Goal: Task Accomplishment & Management: Manage account settings

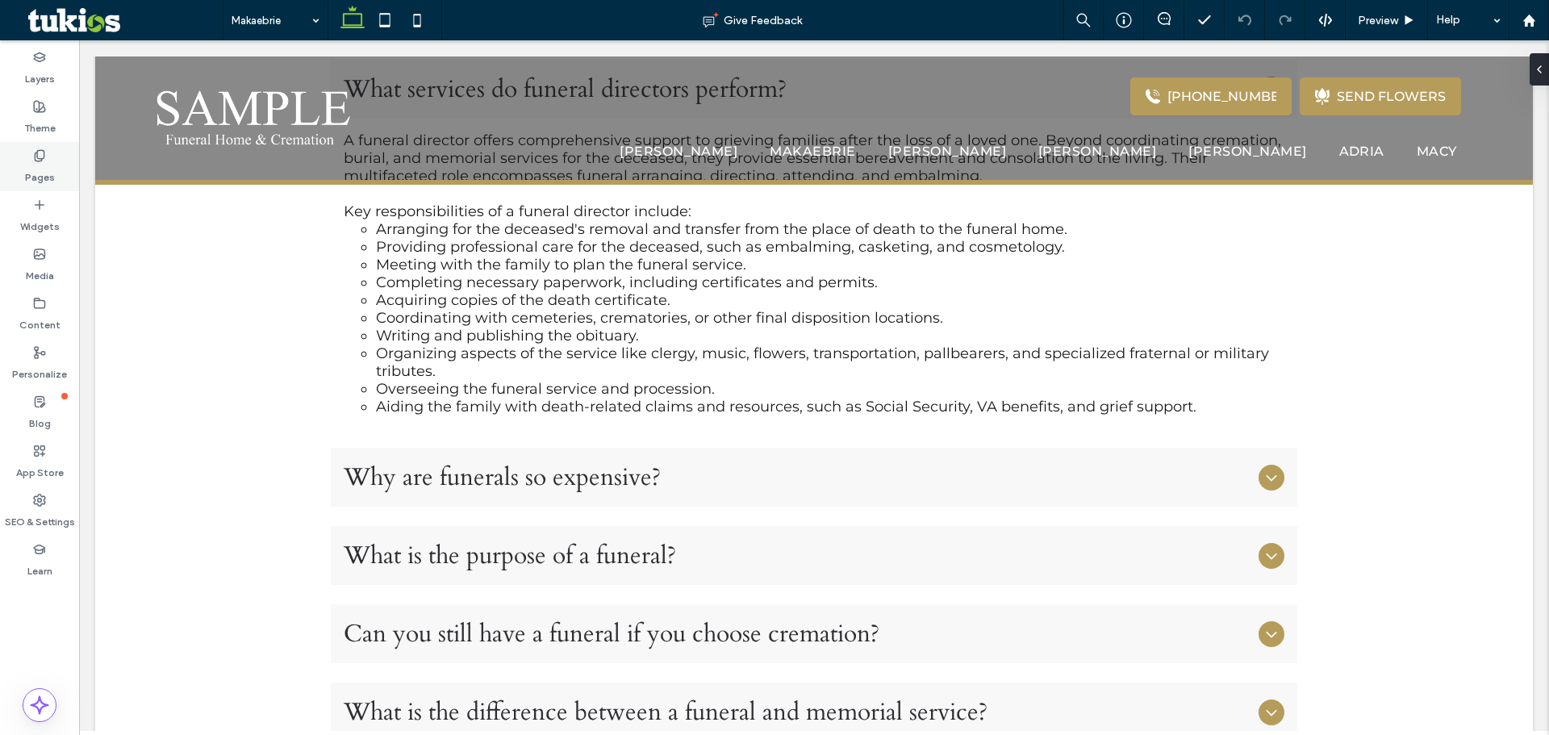
click at [52, 171] on label "Pages" at bounding box center [40, 173] width 30 height 23
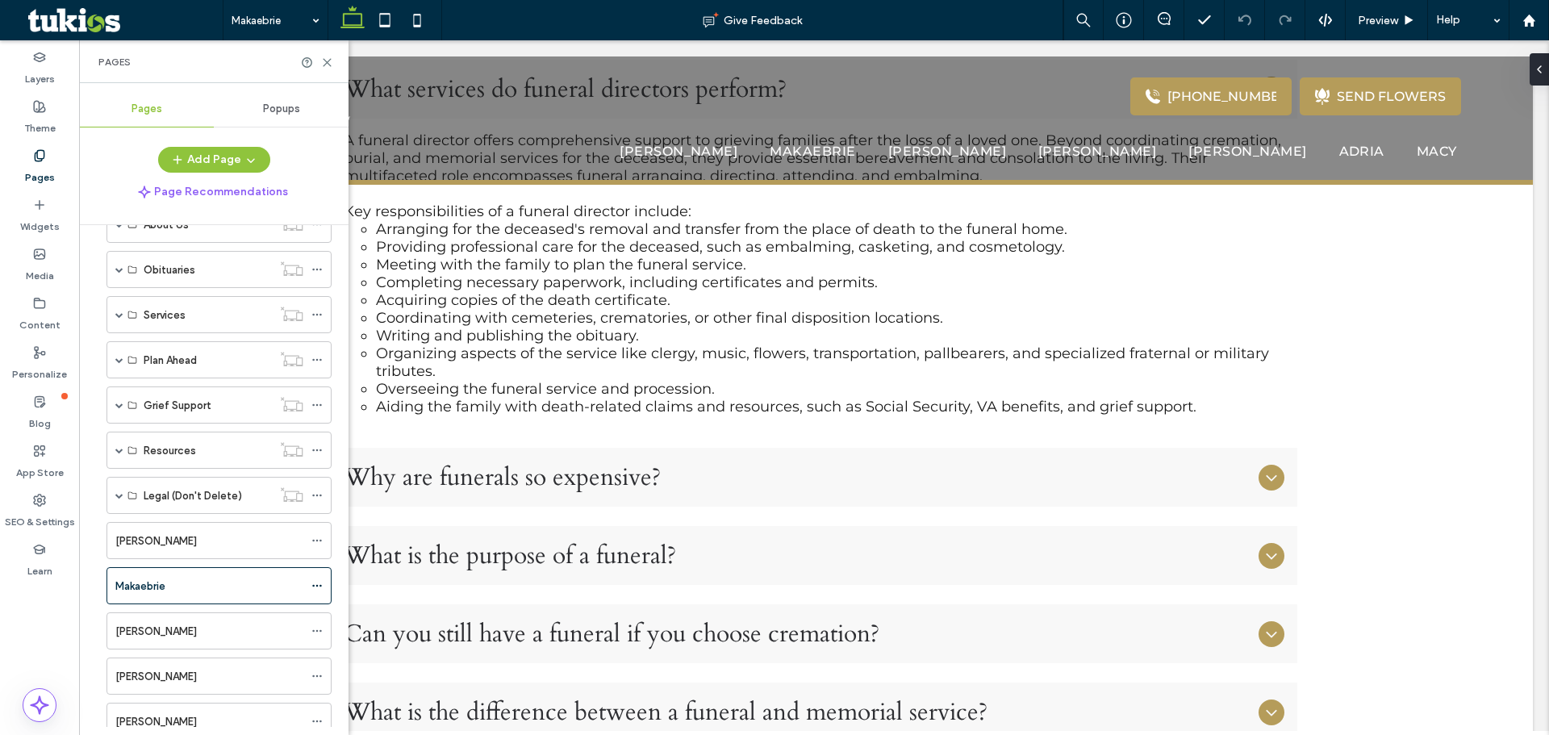
scroll to position [236, 0]
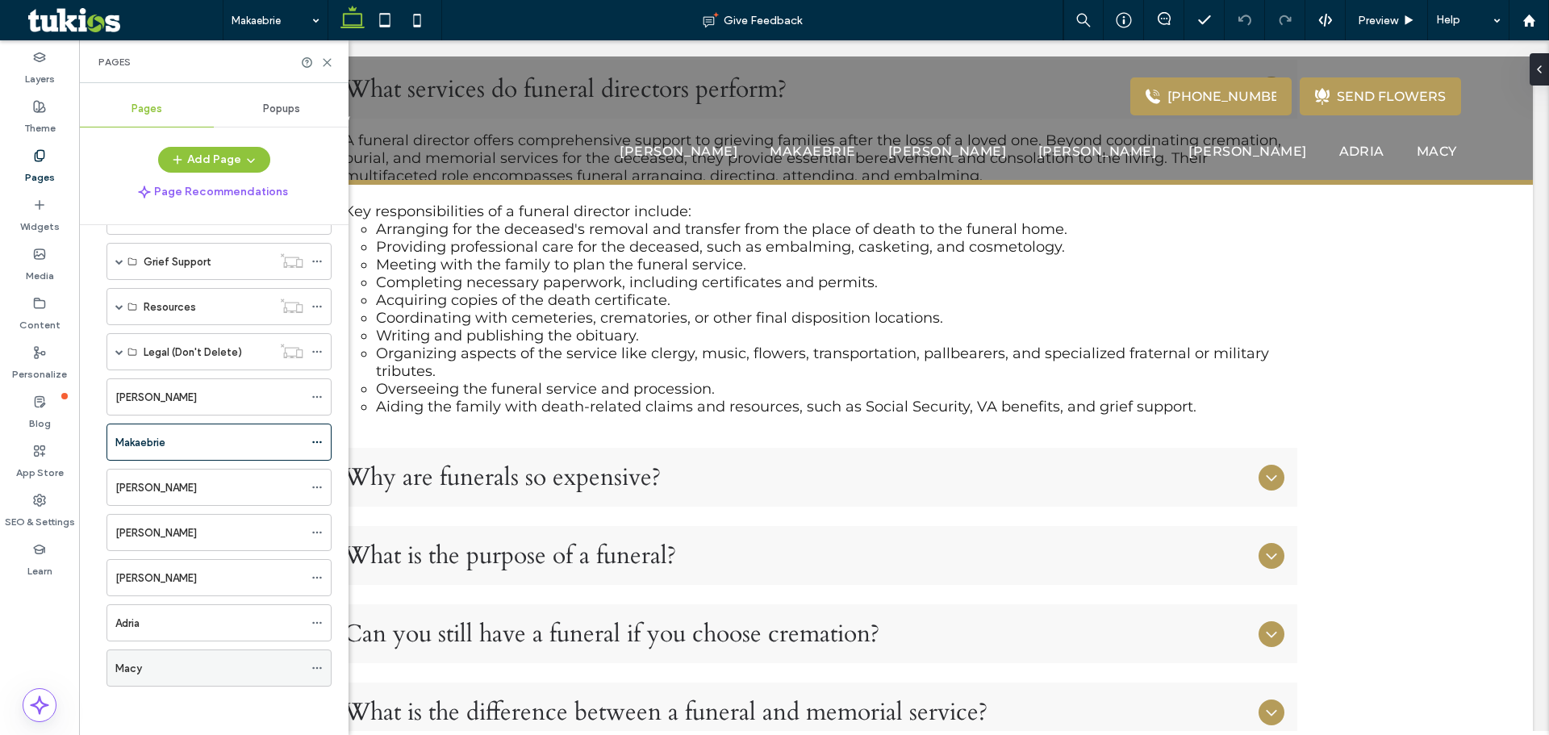
click at [182, 667] on div "Macy" at bounding box center [209, 668] width 188 height 17
click at [220, 444] on div "Makaebrie" at bounding box center [209, 442] width 188 height 17
click at [324, 66] on use at bounding box center [327, 62] width 7 height 7
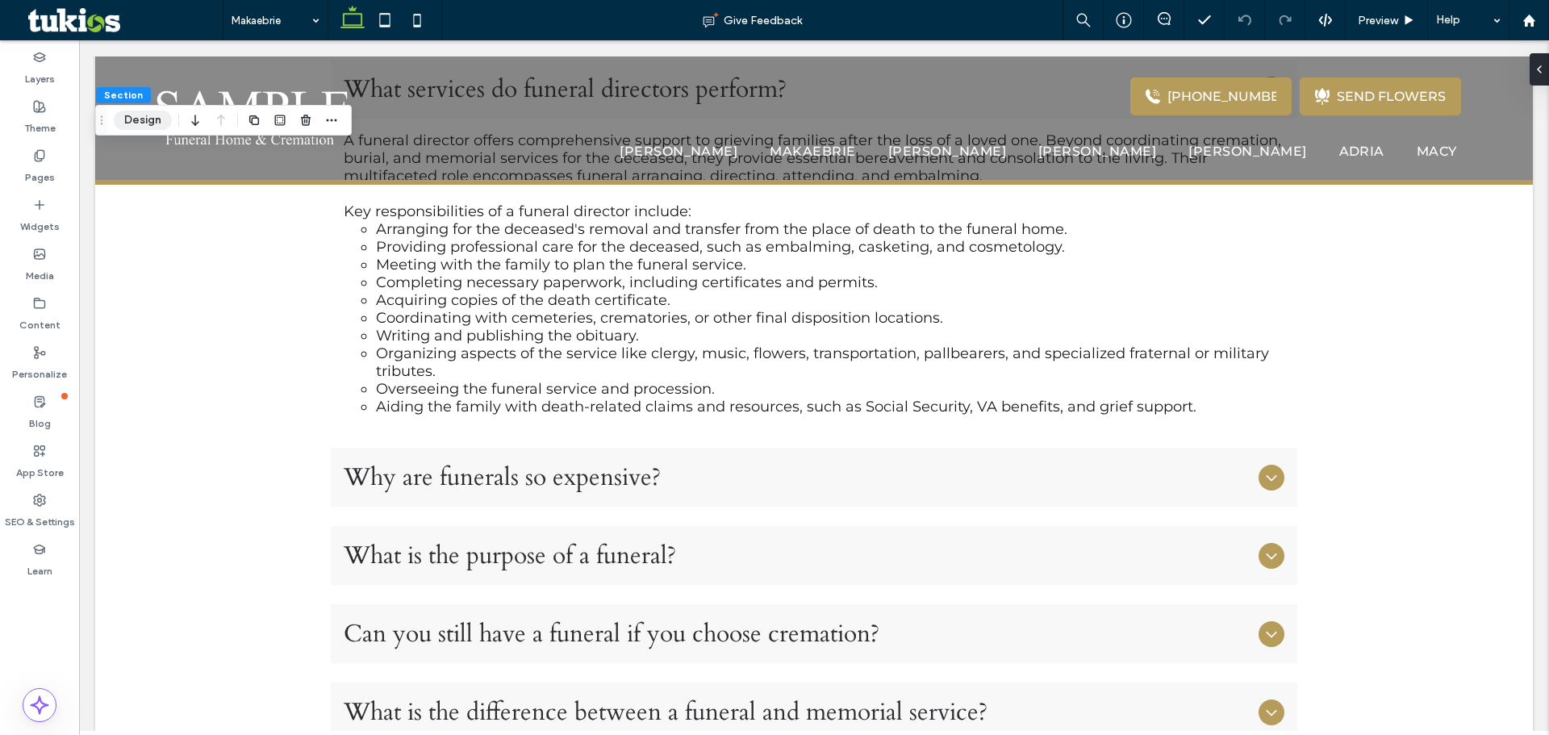
click at [151, 123] on button "Design" at bounding box center [143, 120] width 58 height 19
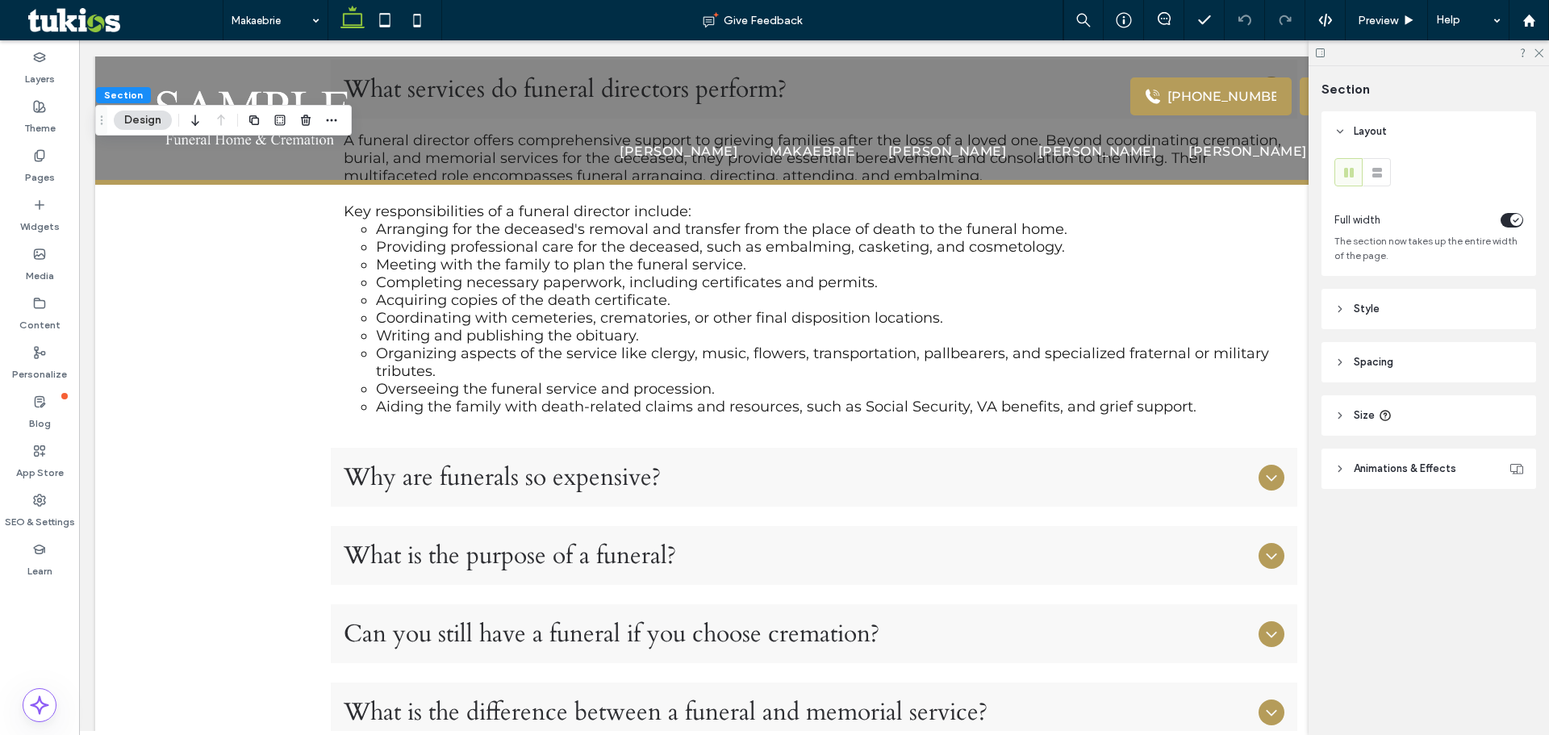
click at [1350, 310] on header "Style" at bounding box center [1428, 309] width 215 height 40
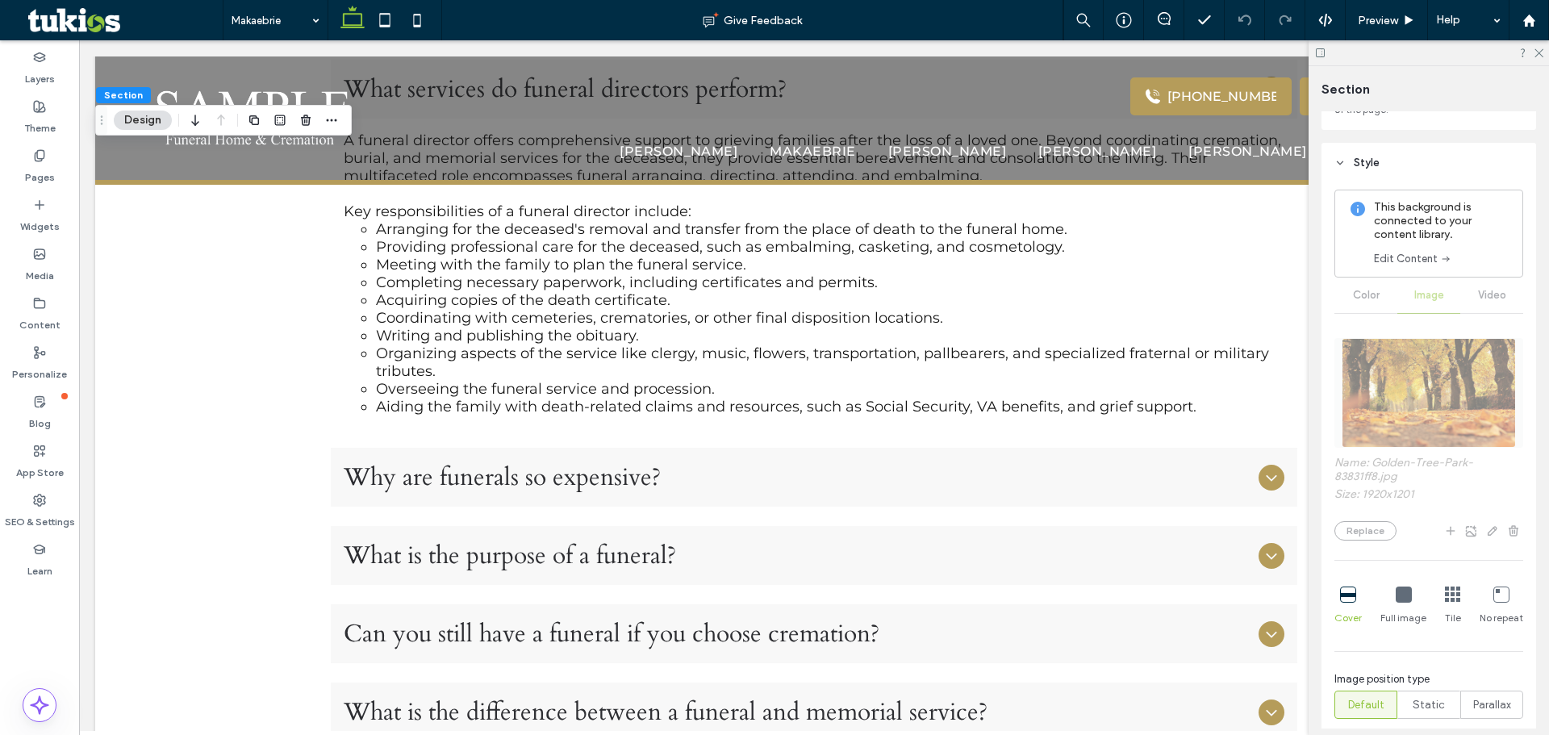
scroll to position [242, 0]
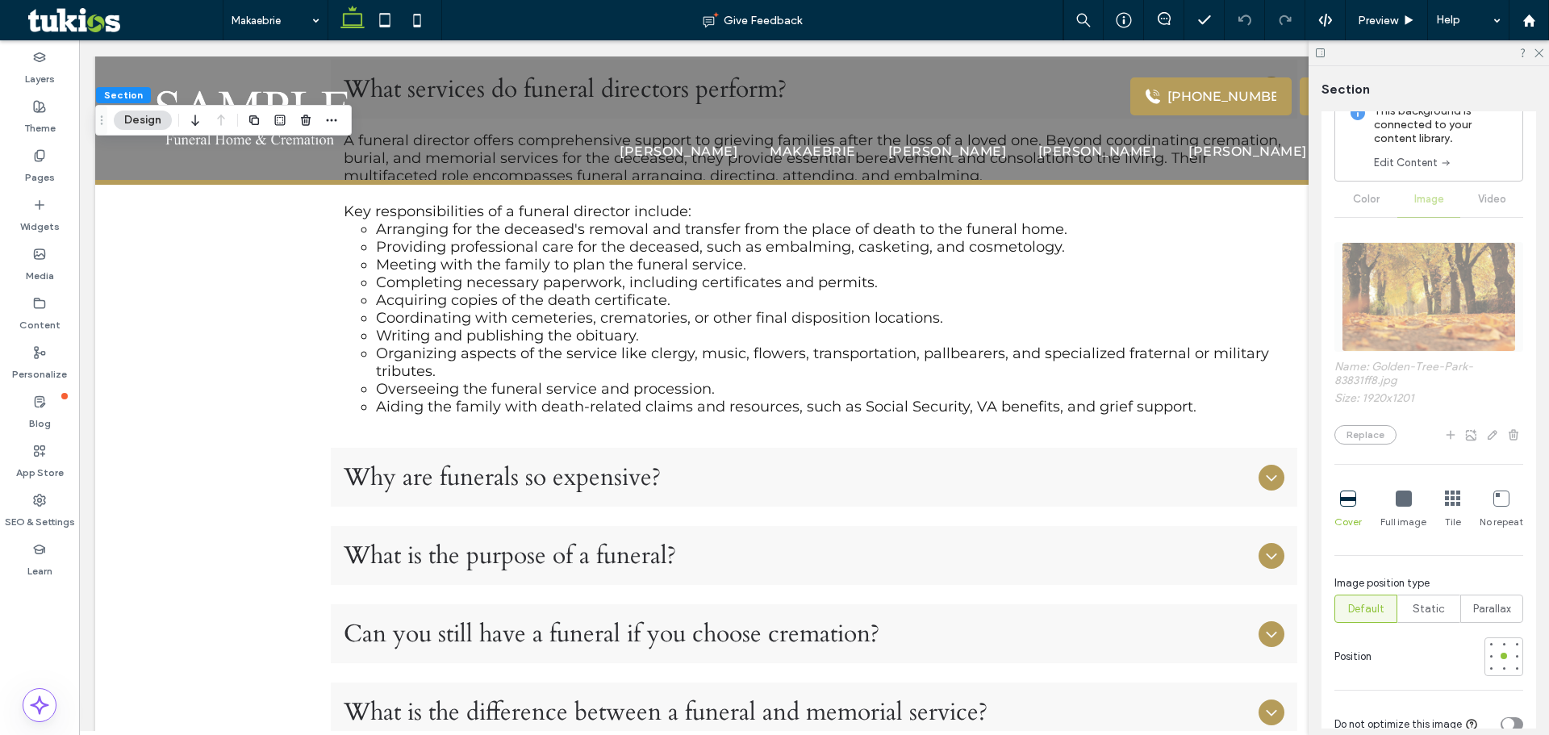
click at [1453, 282] on div "Name: Golden-Tree-Park-83831ff8.jpg Size: 1920x1201 Replace Cover Full image Ti…" at bounding box center [1428, 486] width 189 height 504
click at [1403, 297] on div "Name: Golden-Tree-Park-83831ff8.jpg Size: 1920x1201 Replace Cover Full image Ti…" at bounding box center [1428, 486] width 189 height 504
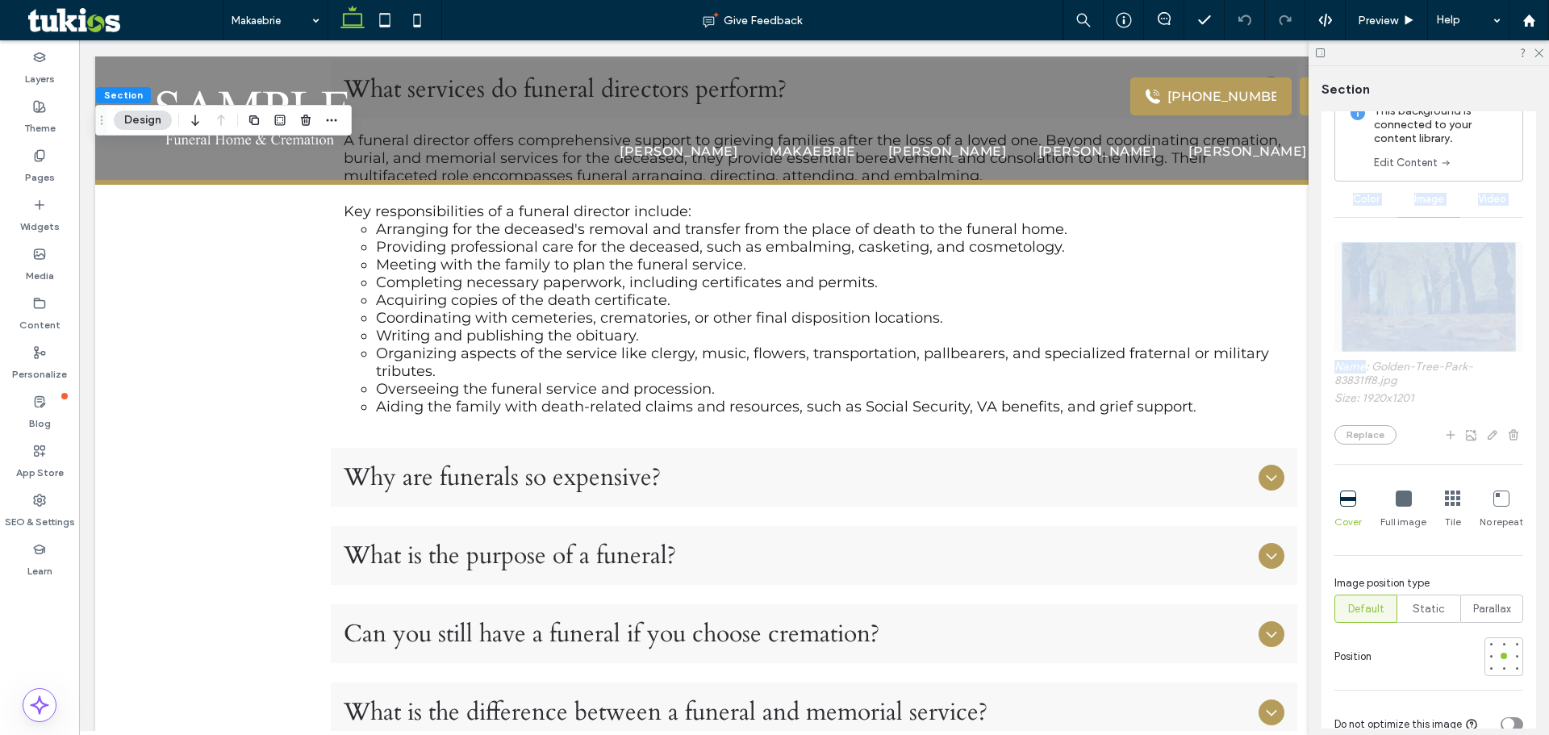
click at [1403, 297] on div "Name: Golden-Tree-Park-83831ff8.jpg Size: 1920x1201 Replace Cover Full image Ti…" at bounding box center [1428, 486] width 189 height 504
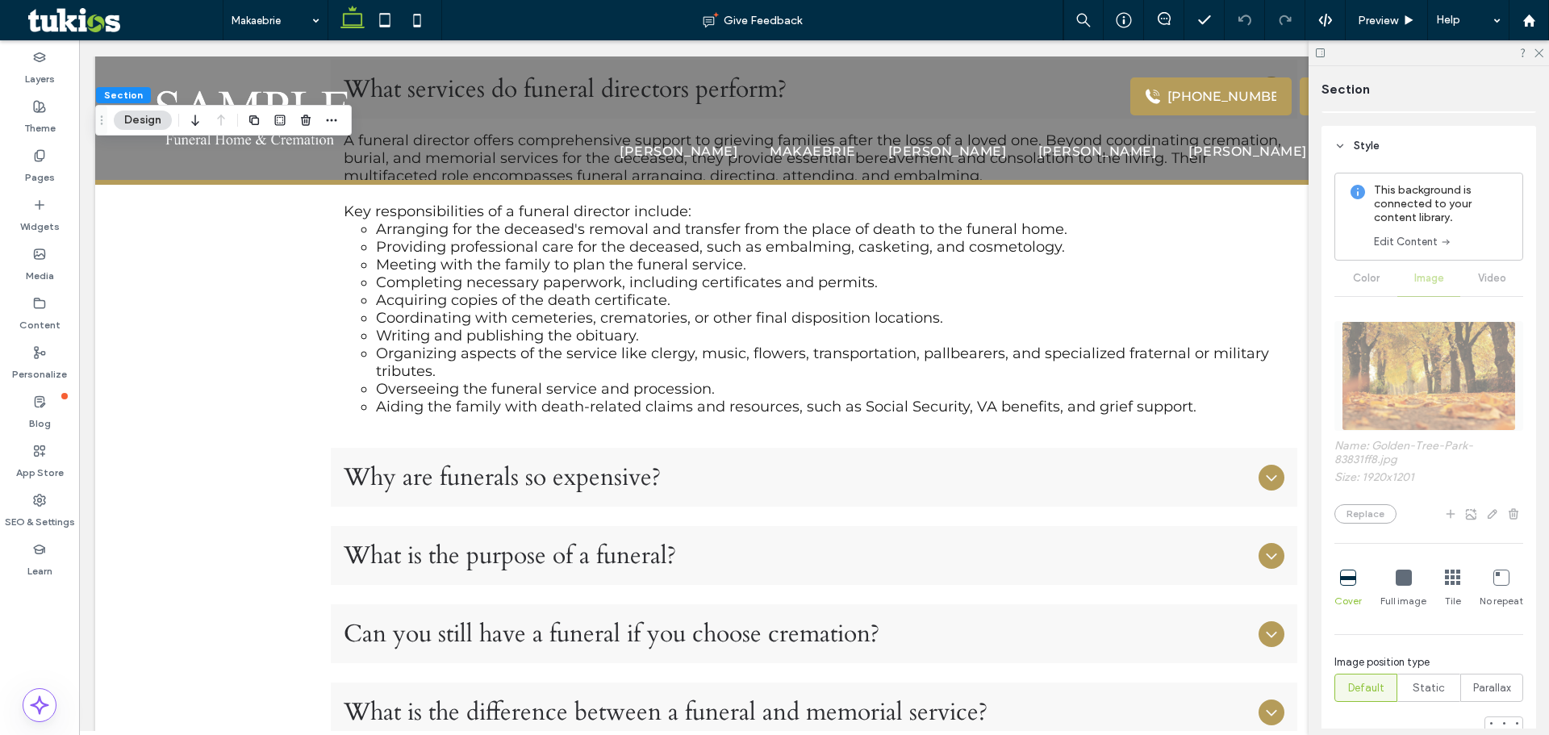
scroll to position [161, 0]
click at [1368, 276] on div "Color Image Video" at bounding box center [1428, 279] width 189 height 35
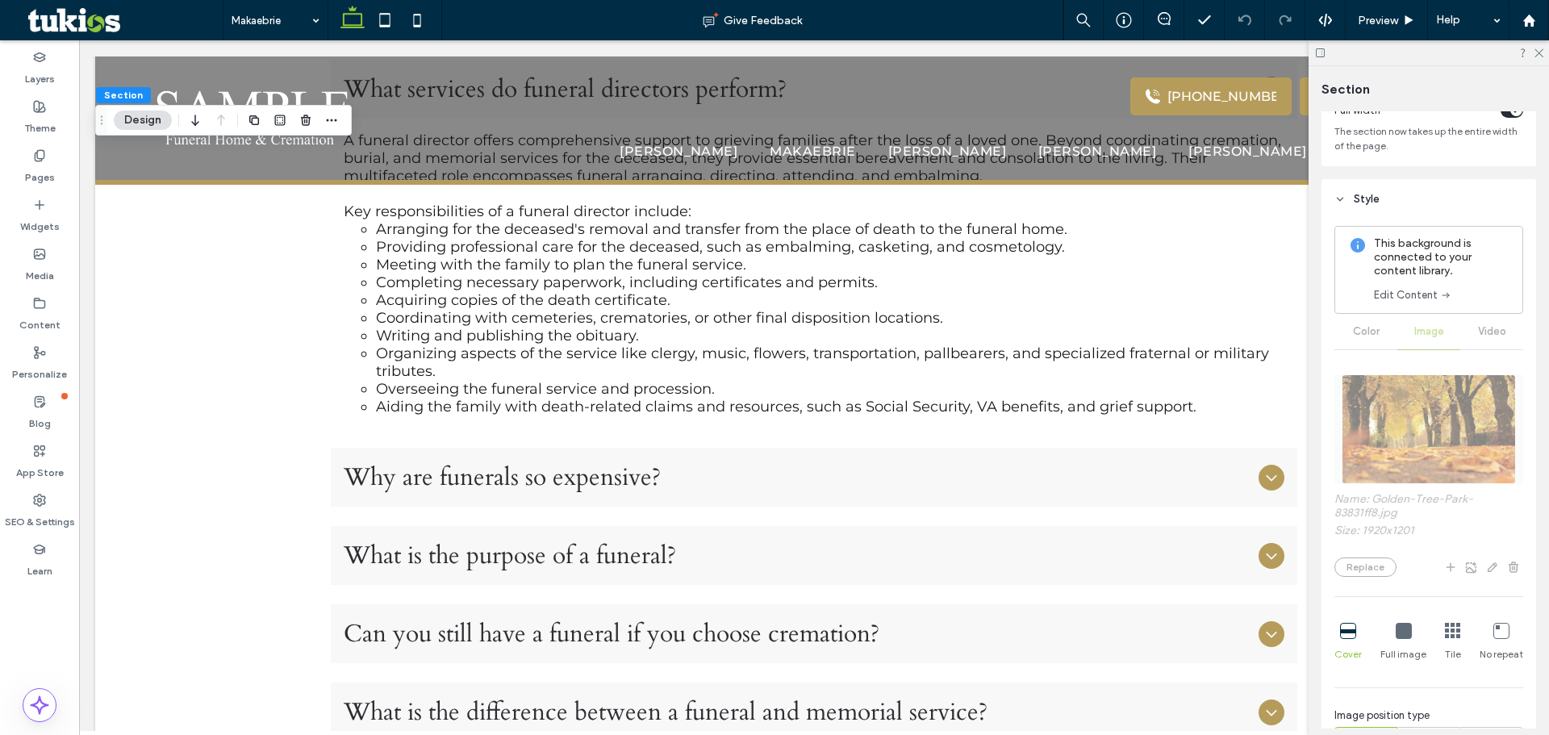
scroll to position [81, 0]
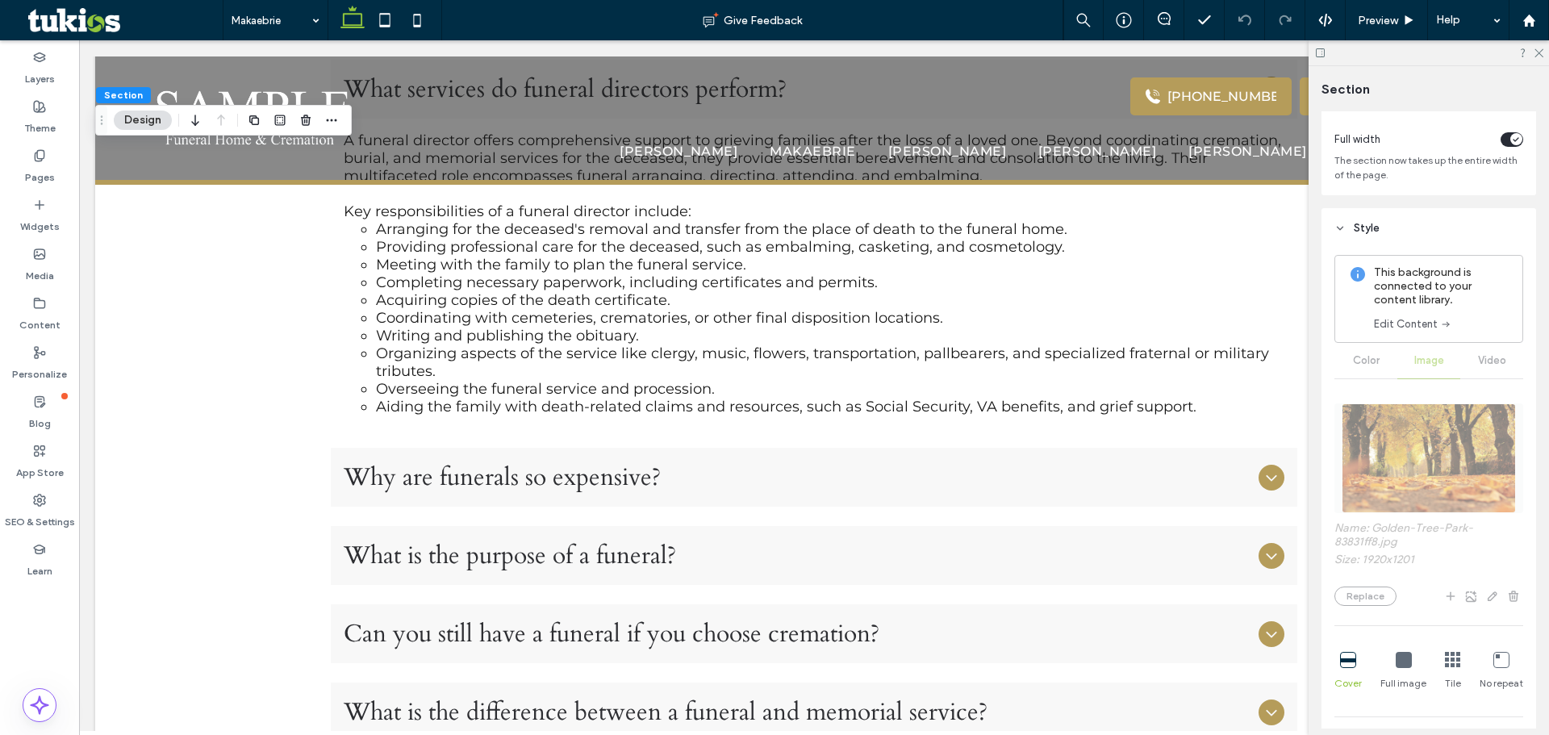
click at [1444, 321] on icon at bounding box center [1445, 324] width 13 height 13
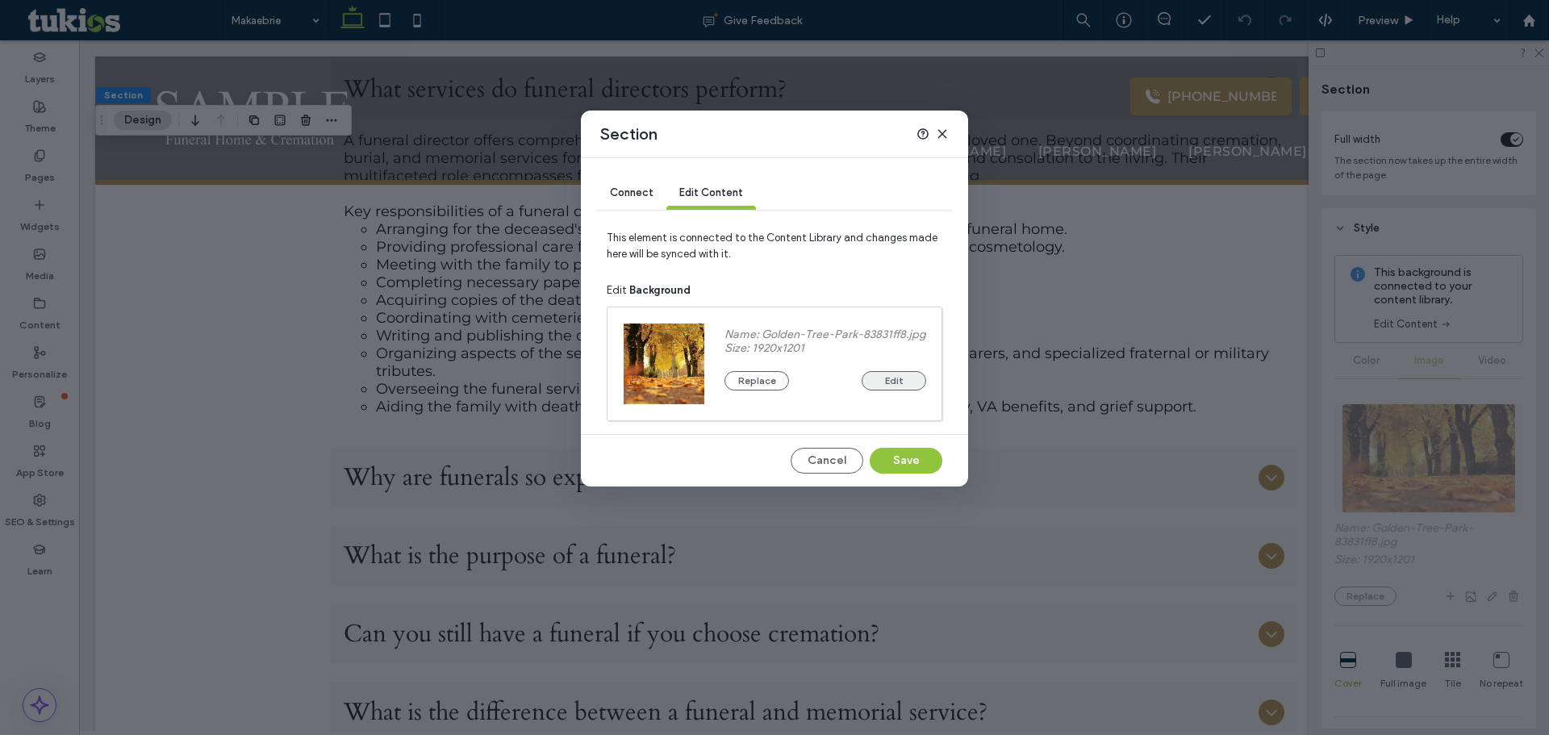
click at [887, 375] on button "Edit" at bounding box center [894, 380] width 65 height 19
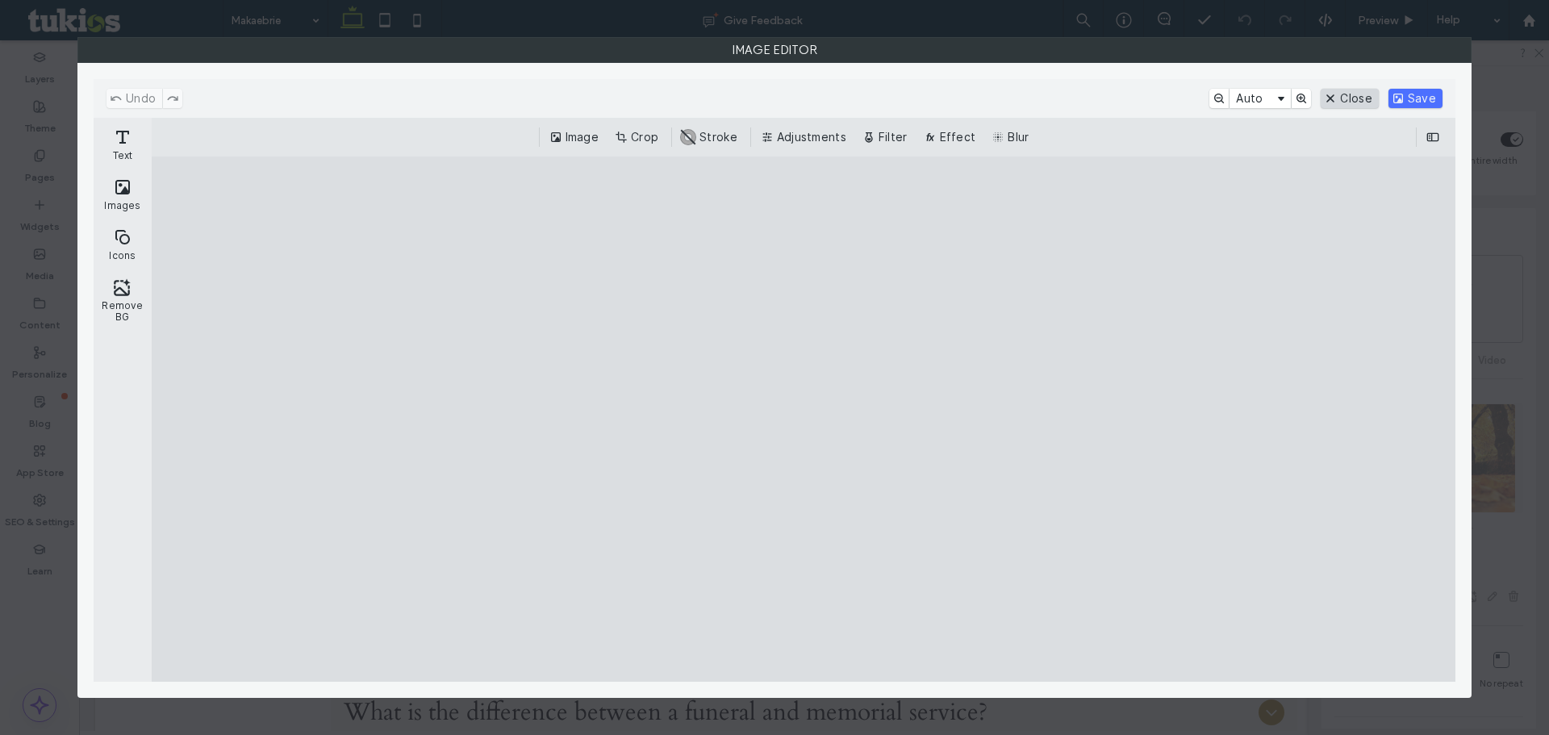
click at [1357, 98] on button "Close" at bounding box center [1349, 98] width 57 height 19
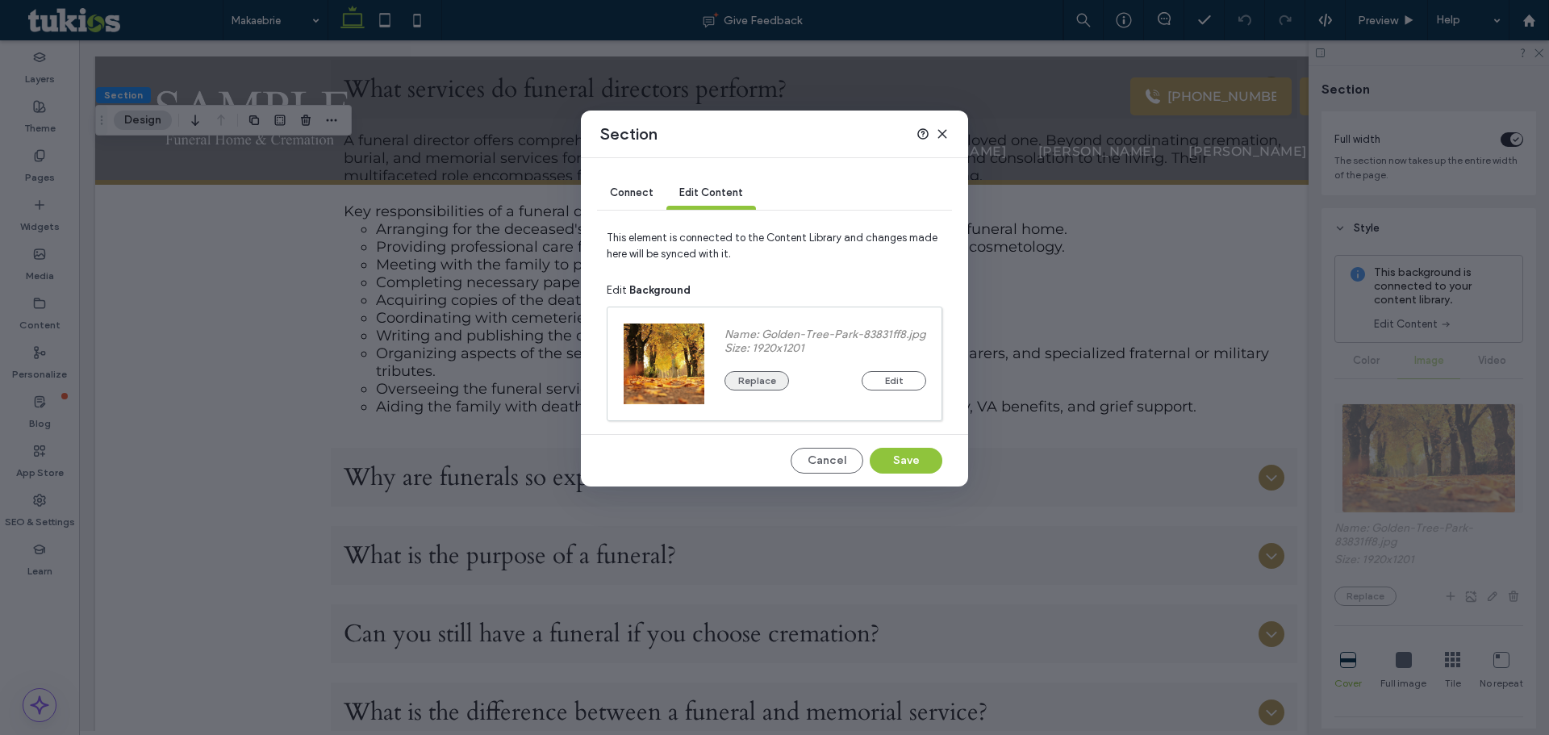
click at [770, 377] on button "Replace" at bounding box center [756, 380] width 65 height 19
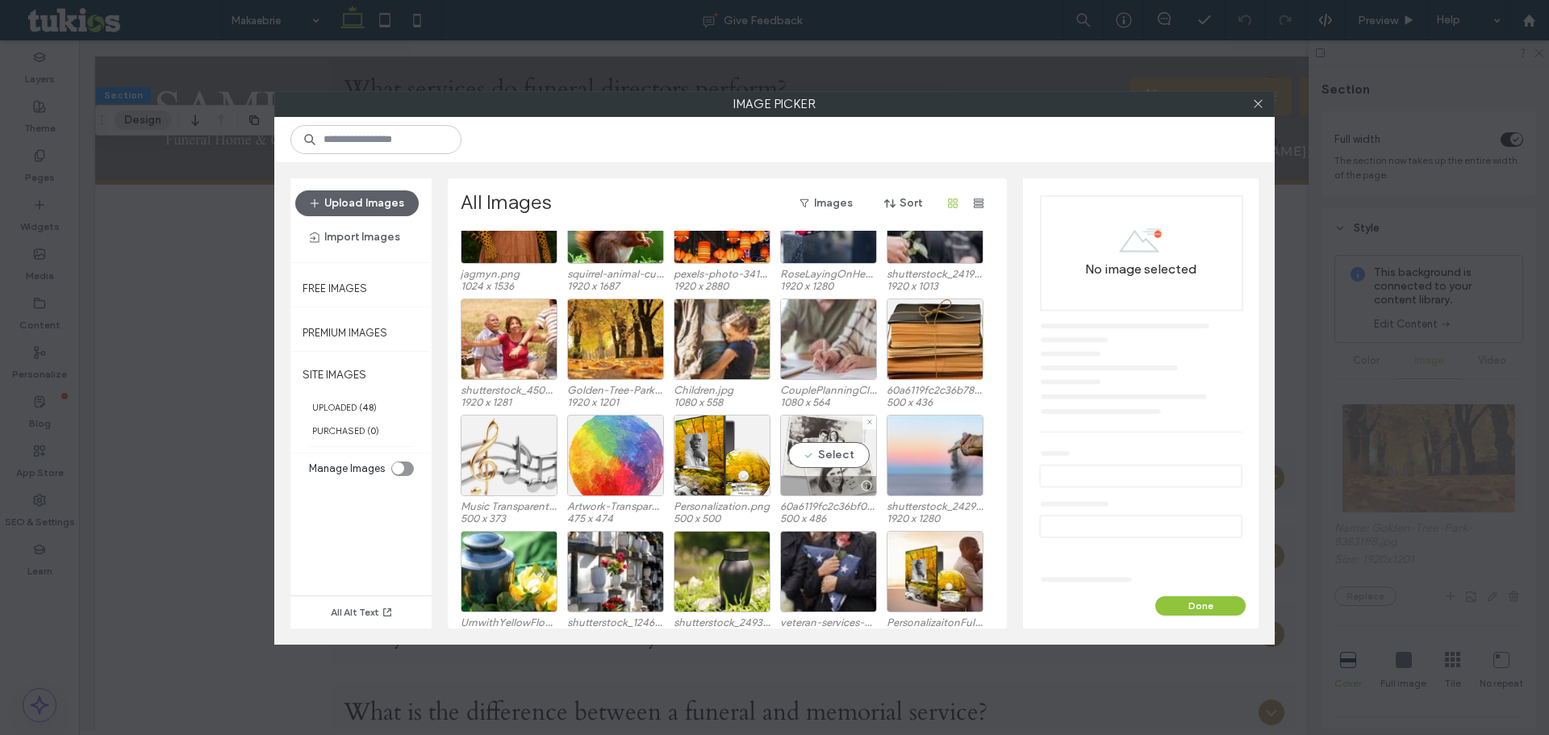
scroll to position [0, 0]
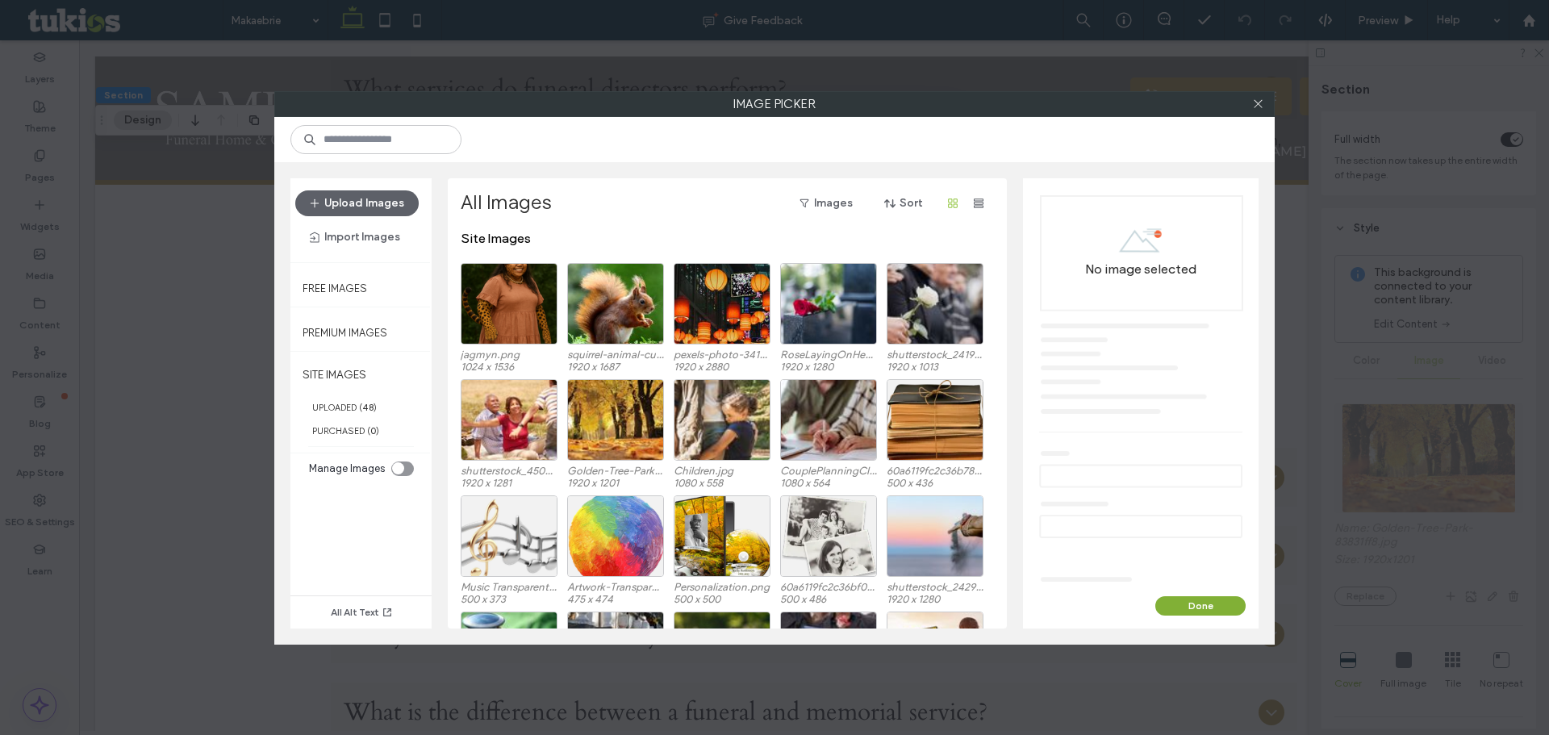
click at [1193, 604] on button "Done" at bounding box center [1200, 605] width 90 height 19
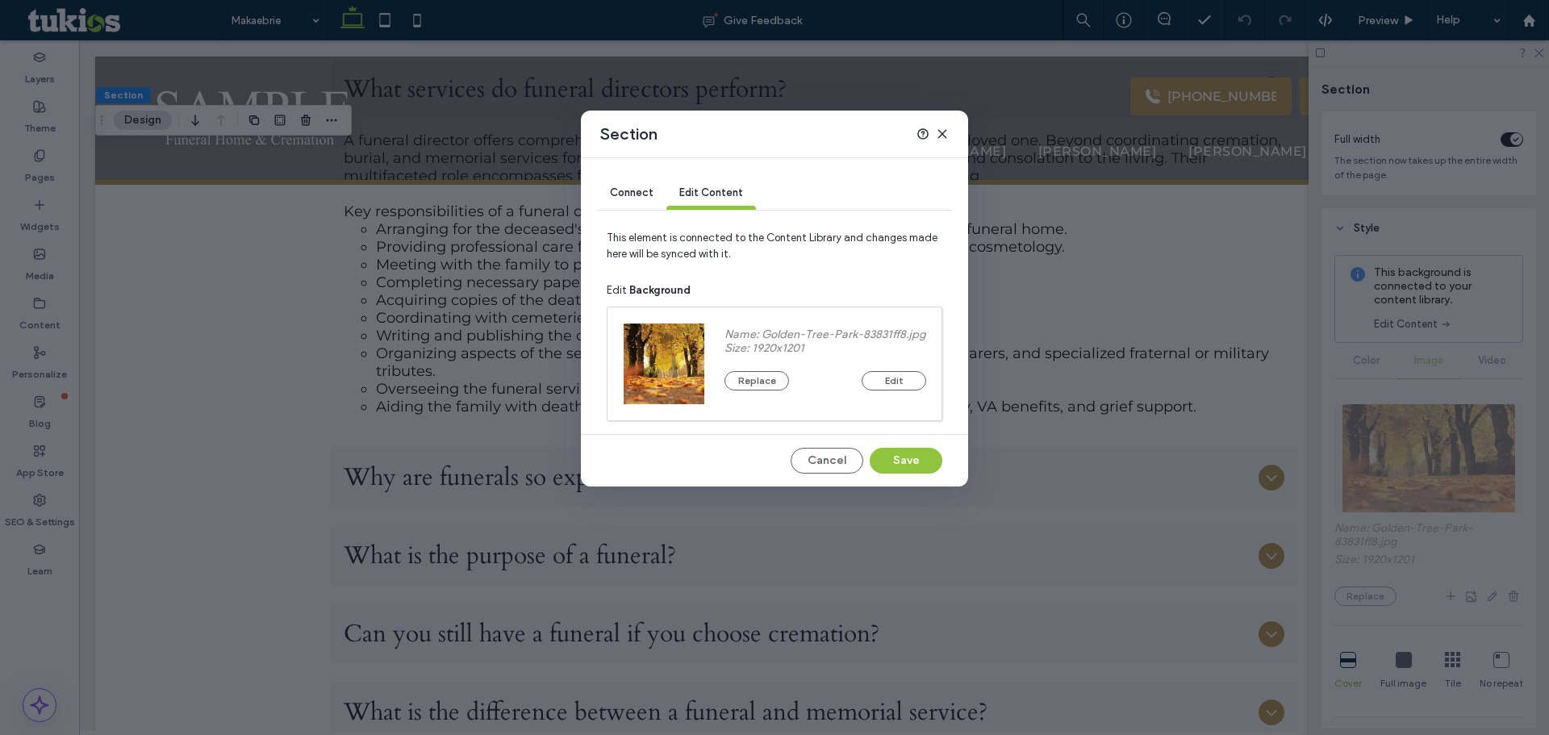
click at [665, 369] on div at bounding box center [664, 364] width 81 height 81
click at [642, 179] on div "Connect" at bounding box center [631, 193] width 69 height 32
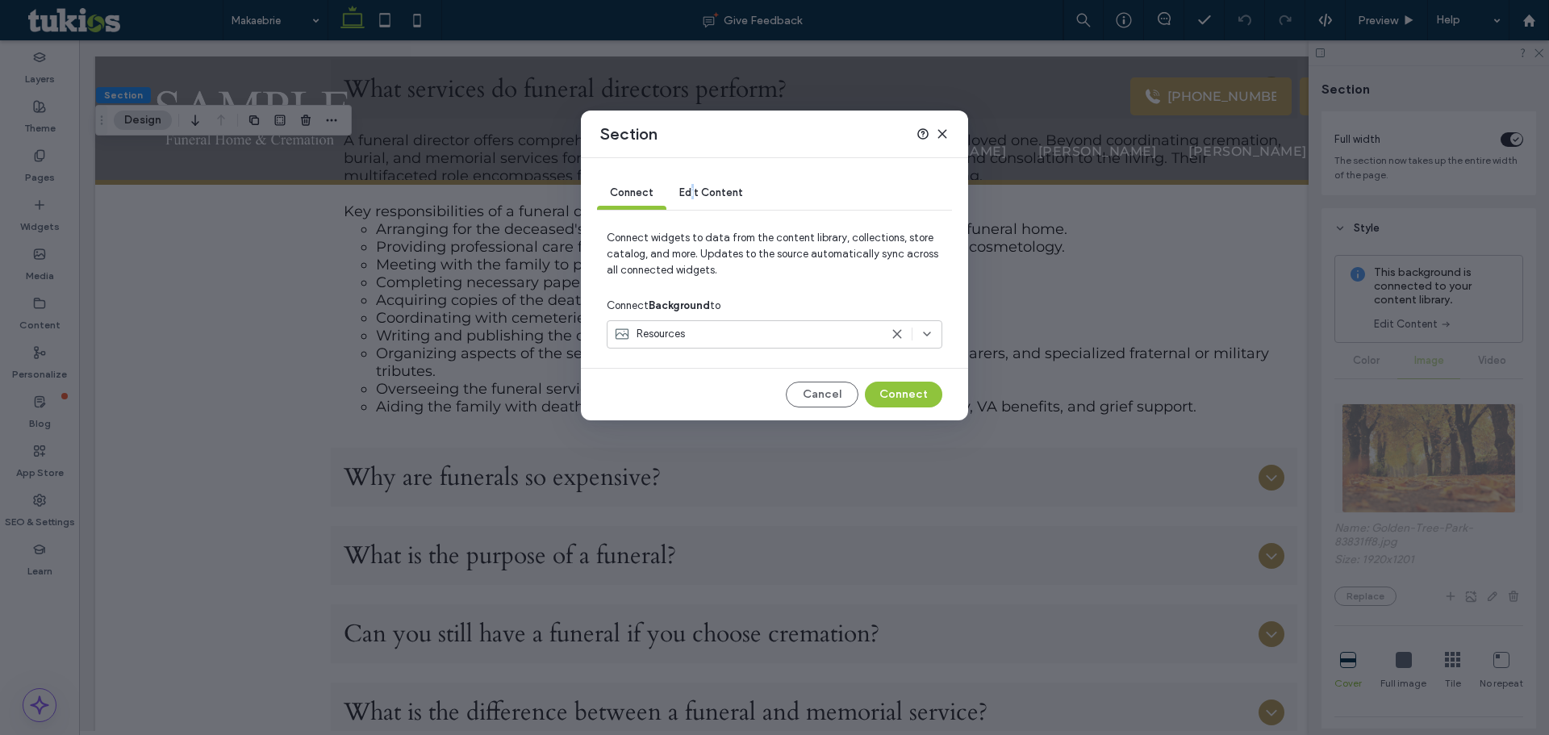
click at [694, 194] on span "Edit Content" at bounding box center [711, 192] width 64 height 12
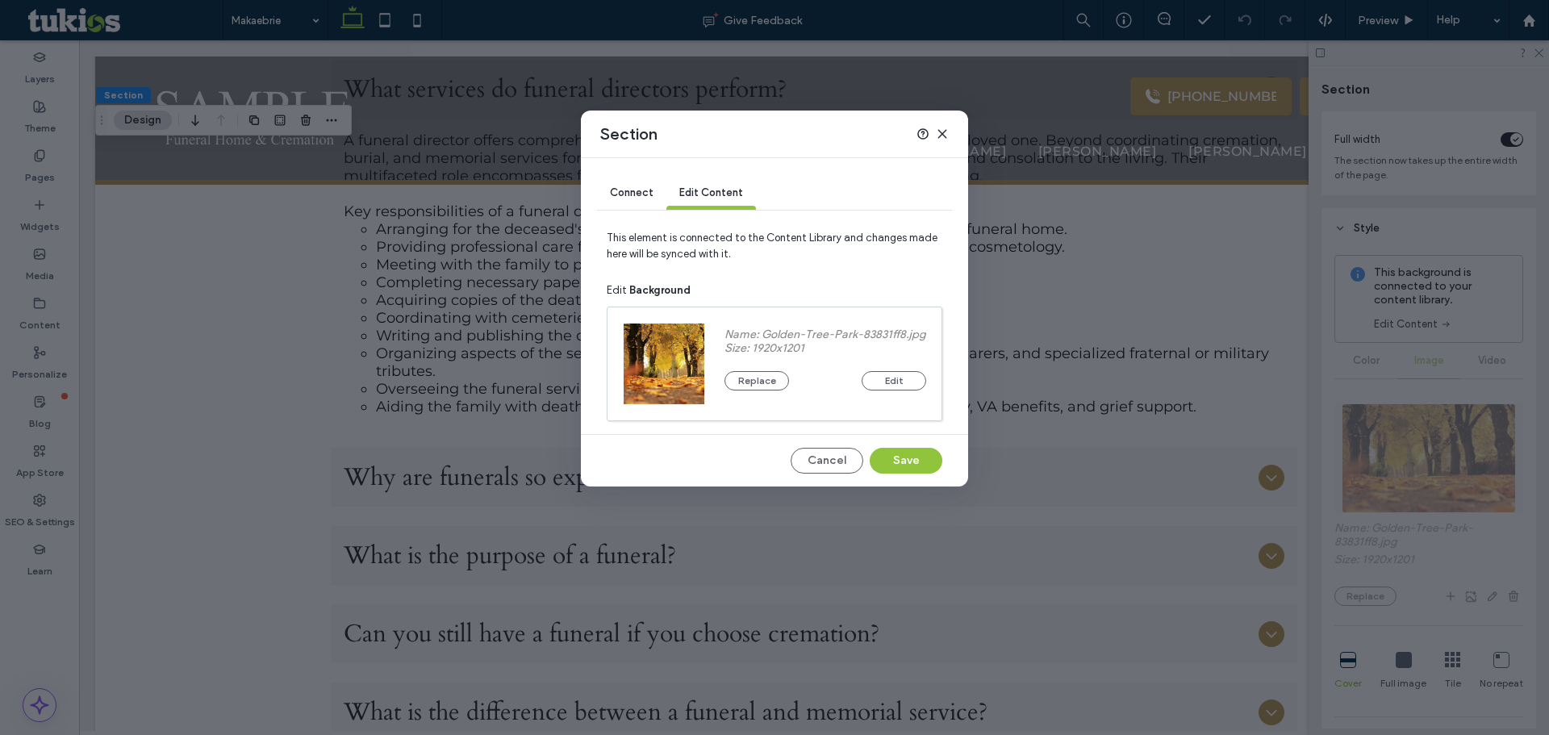
click at [833, 211] on div "Connect Edit Content" at bounding box center [774, 194] width 355 height 72
click at [897, 377] on button "Edit" at bounding box center [894, 380] width 65 height 19
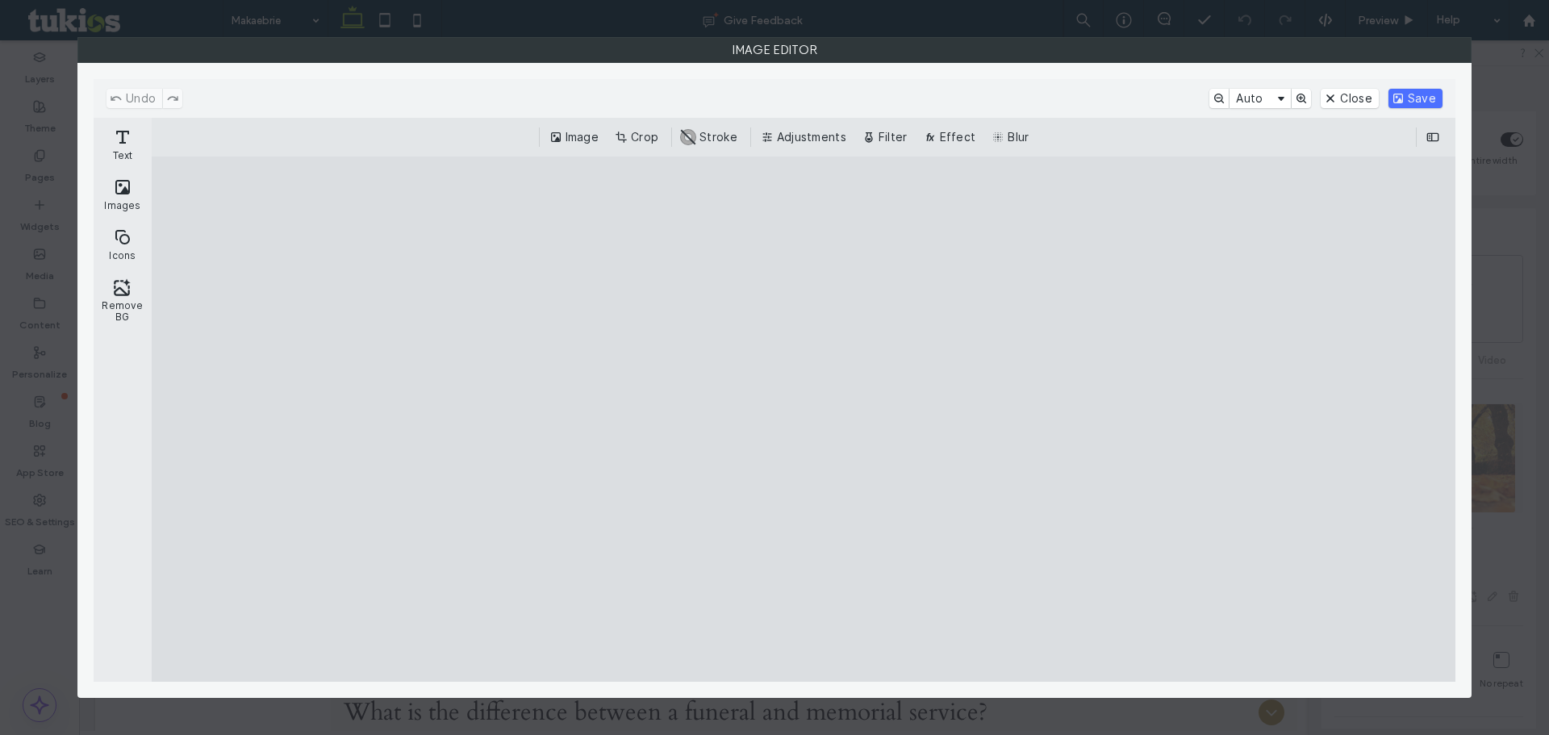
drag, startPoint x: 687, startPoint y: 351, endPoint x: 419, endPoint y: 339, distance: 268.9
click at [804, 419] on cesdk-canvas "Editor canvas" at bounding box center [804, 419] width 0 height 0
click at [113, 290] on button "Remove BG" at bounding box center [123, 300] width 52 height 58
click at [804, 419] on cesdk-canvas "Editor canvas" at bounding box center [804, 419] width 0 height 0
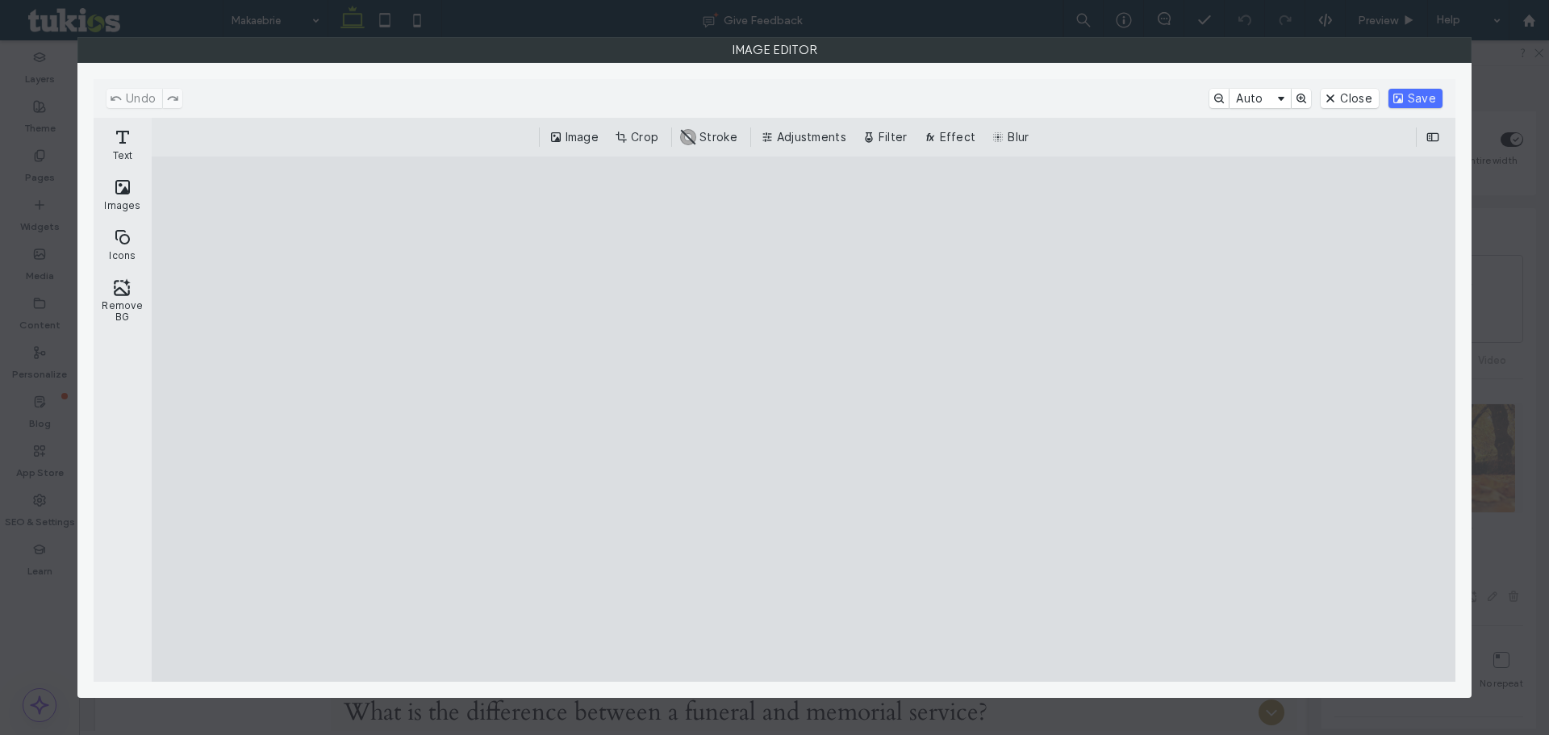
click at [804, 419] on cesdk-canvas "Editor canvas" at bounding box center [804, 419] width 0 height 0
click at [119, 95] on button "Undo" at bounding box center [134, 98] width 56 height 19
click at [1340, 99] on button "Close" at bounding box center [1349, 98] width 57 height 19
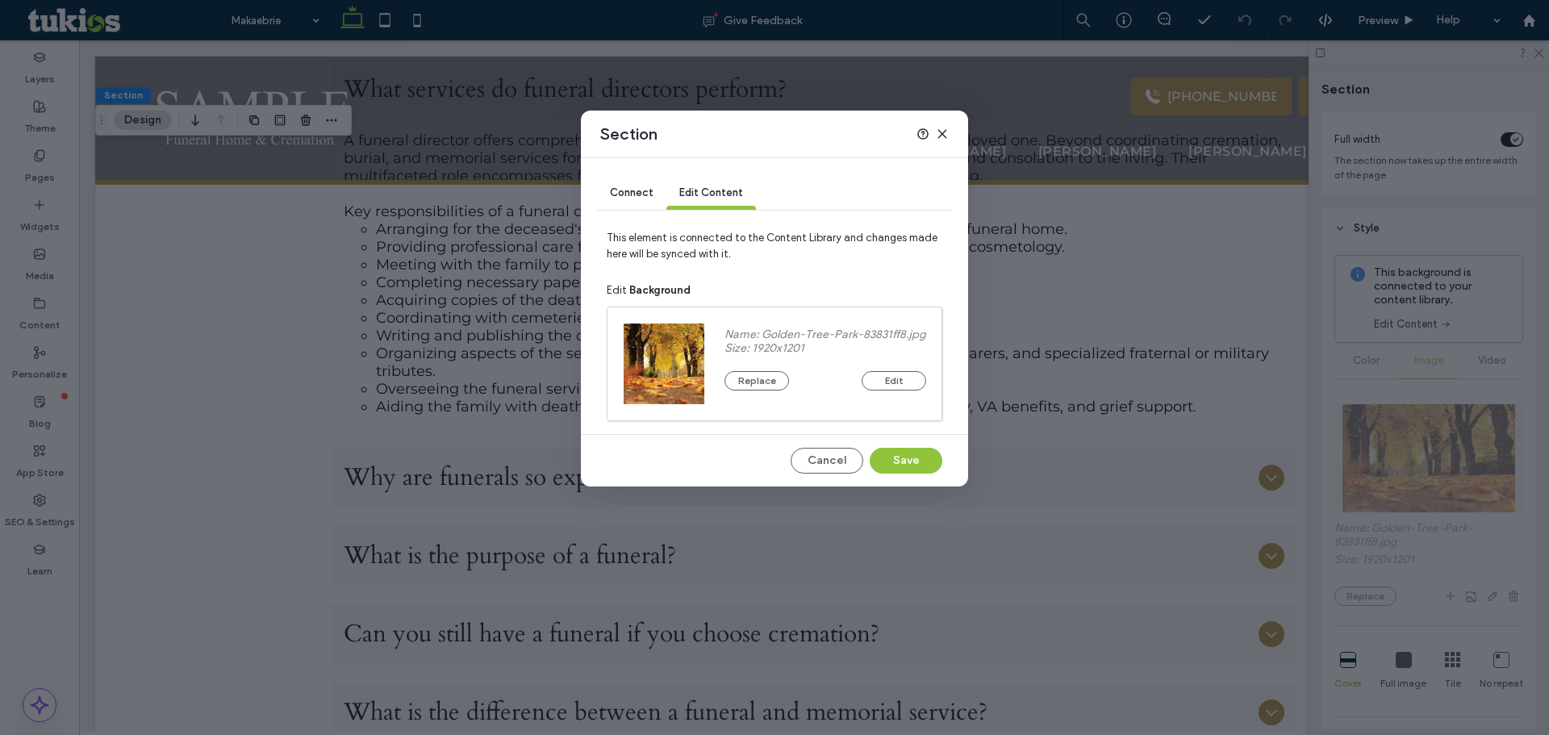
click at [946, 127] on icon at bounding box center [942, 133] width 13 height 13
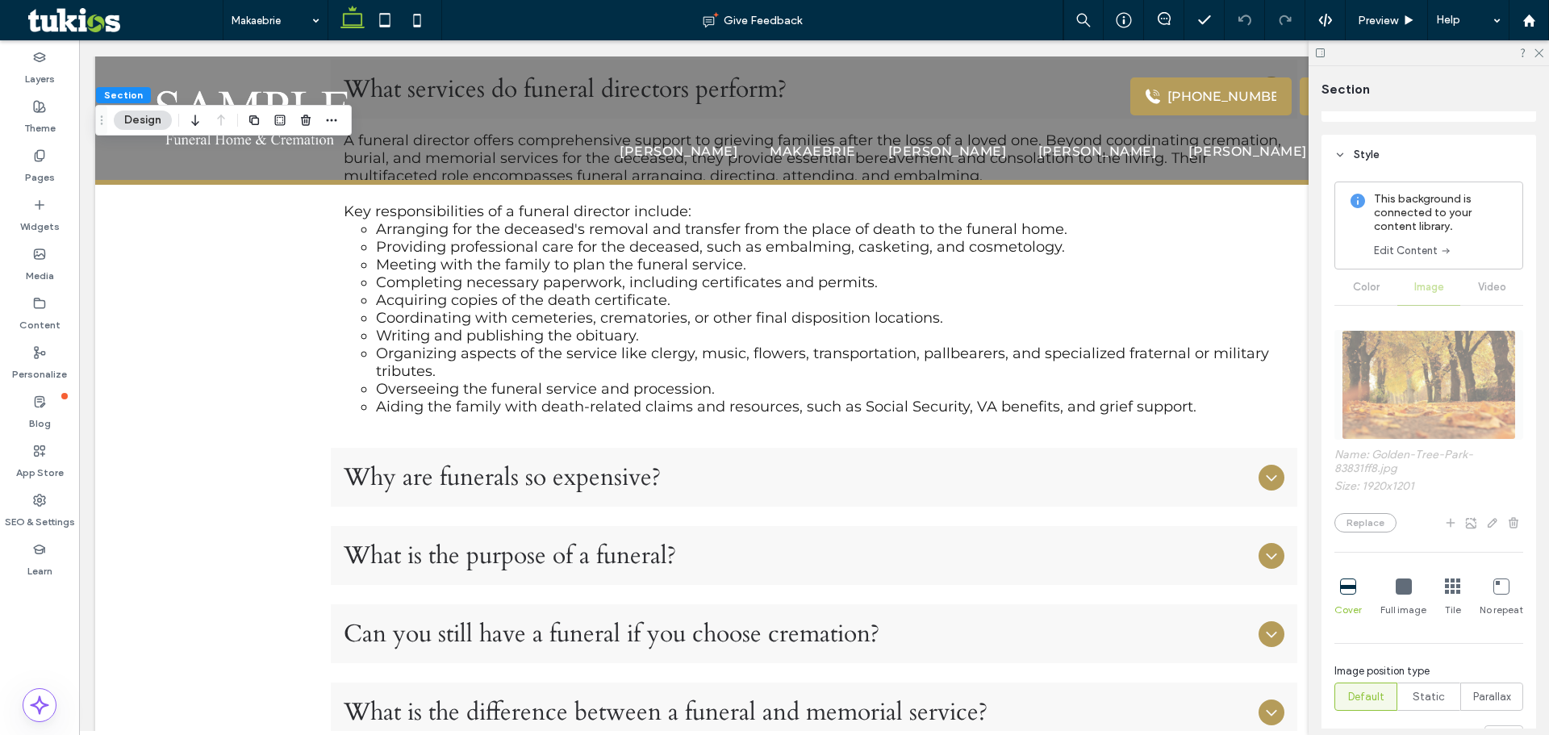
scroll to position [161, 0]
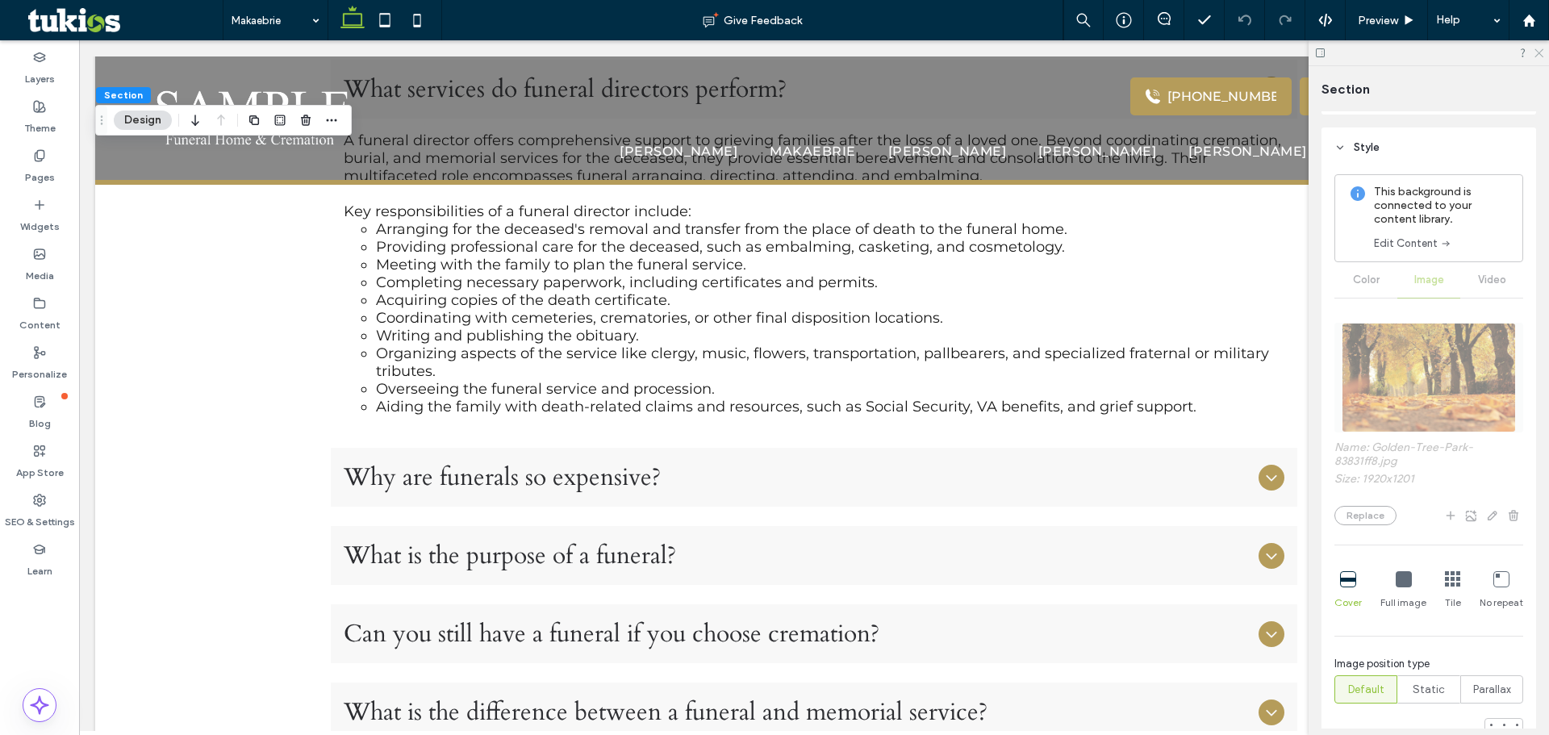
click at [1542, 49] on use at bounding box center [1538, 53] width 9 height 9
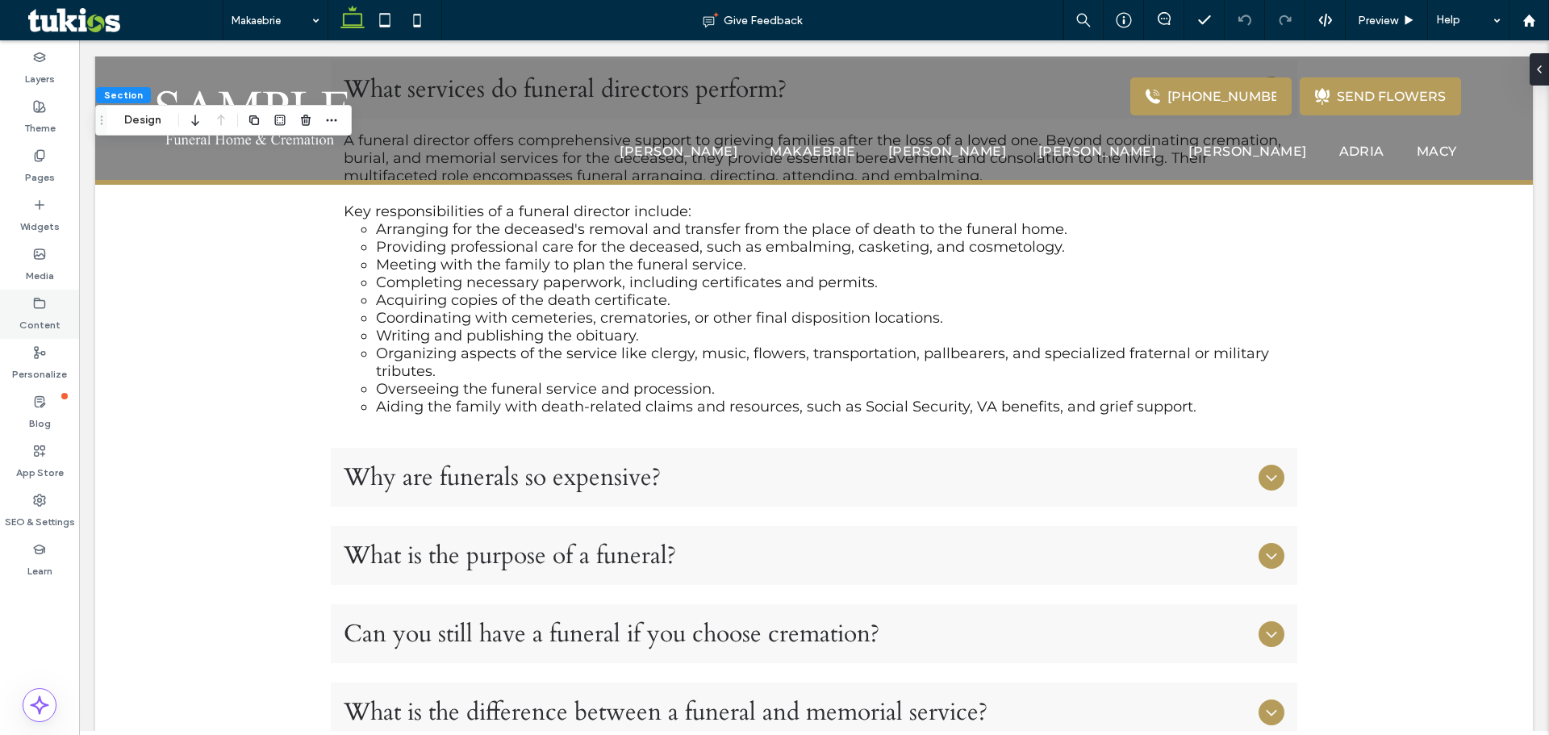
click at [36, 318] on label "Content" at bounding box center [39, 321] width 41 height 23
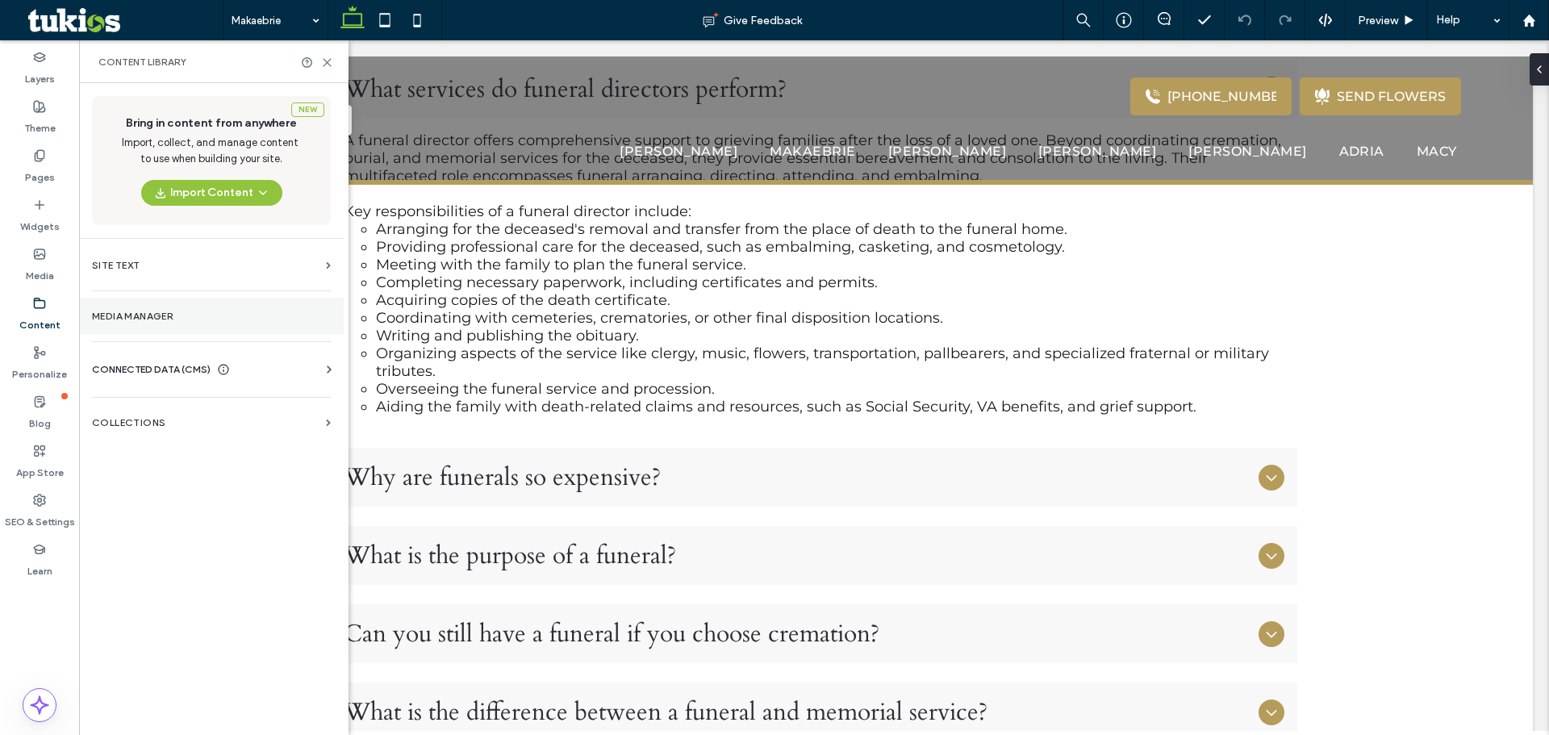
click at [209, 319] on label "Media Manager" at bounding box center [211, 316] width 239 height 11
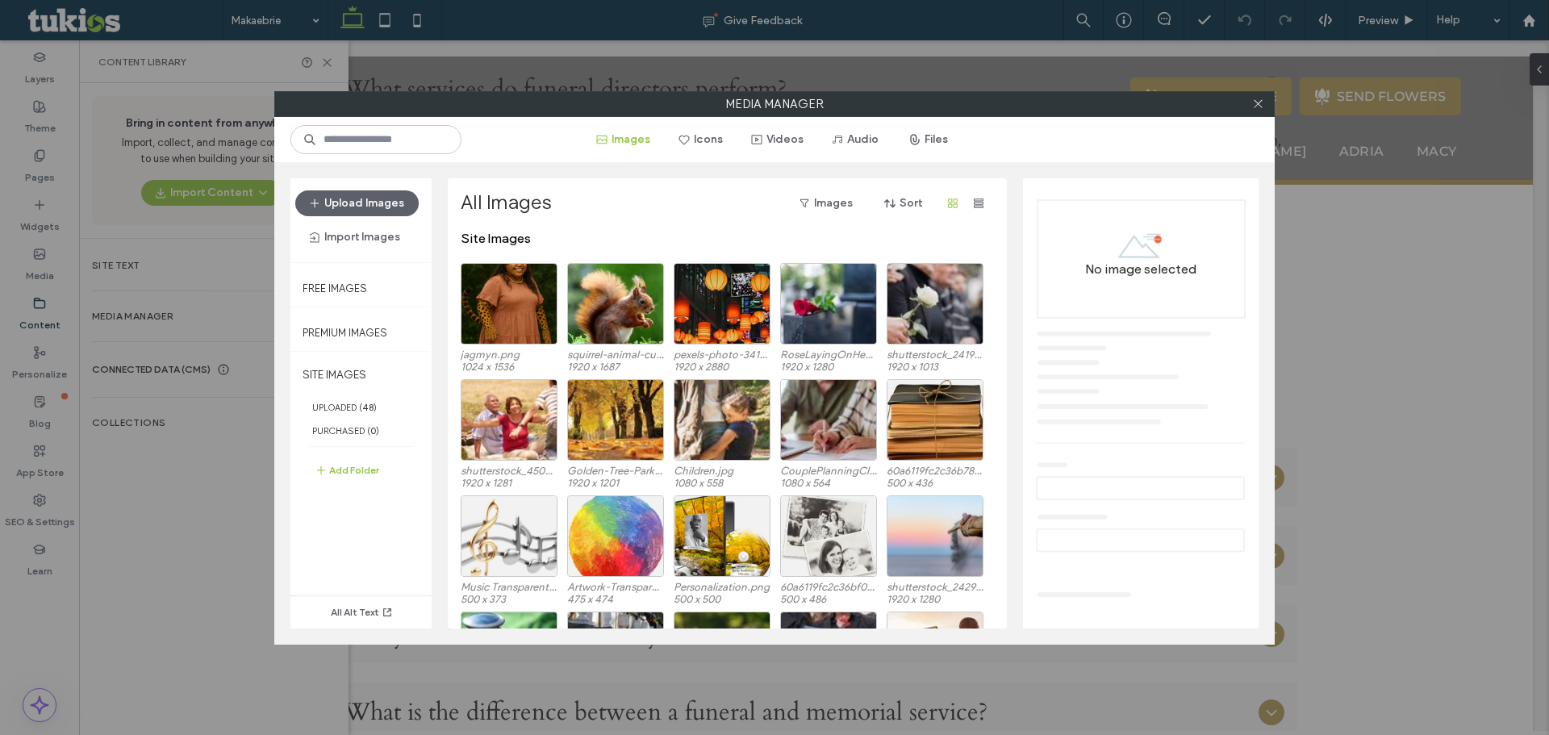
click at [1265, 100] on div at bounding box center [1258, 104] width 24 height 24
click at [1246, 102] on div at bounding box center [1258, 104] width 24 height 24
click at [1265, 101] on div at bounding box center [1258, 104] width 24 height 24
click at [1254, 101] on use at bounding box center [1258, 104] width 8 height 8
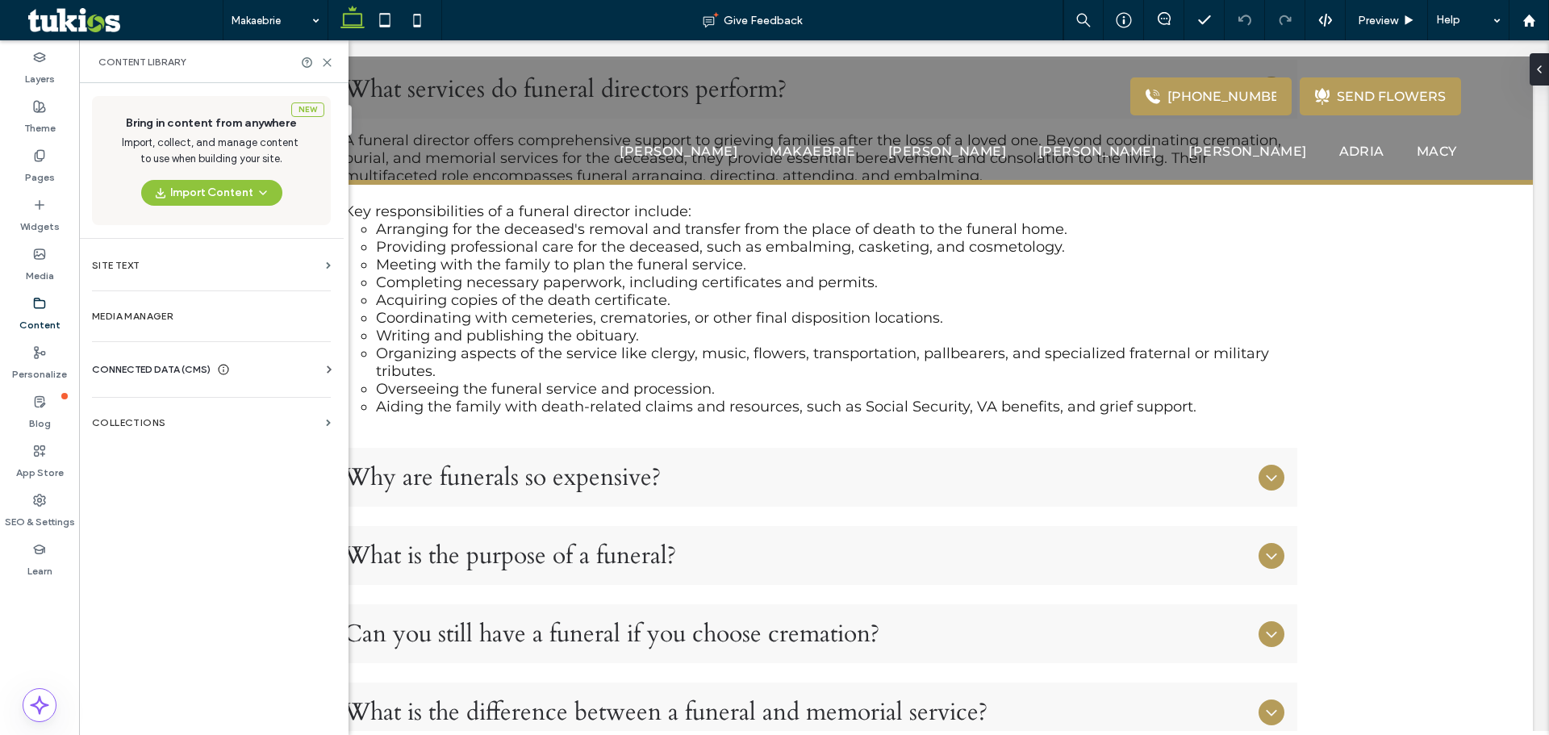
click at [275, 367] on div "CONNECTED DATA (CMS)" at bounding box center [214, 369] width 245 height 16
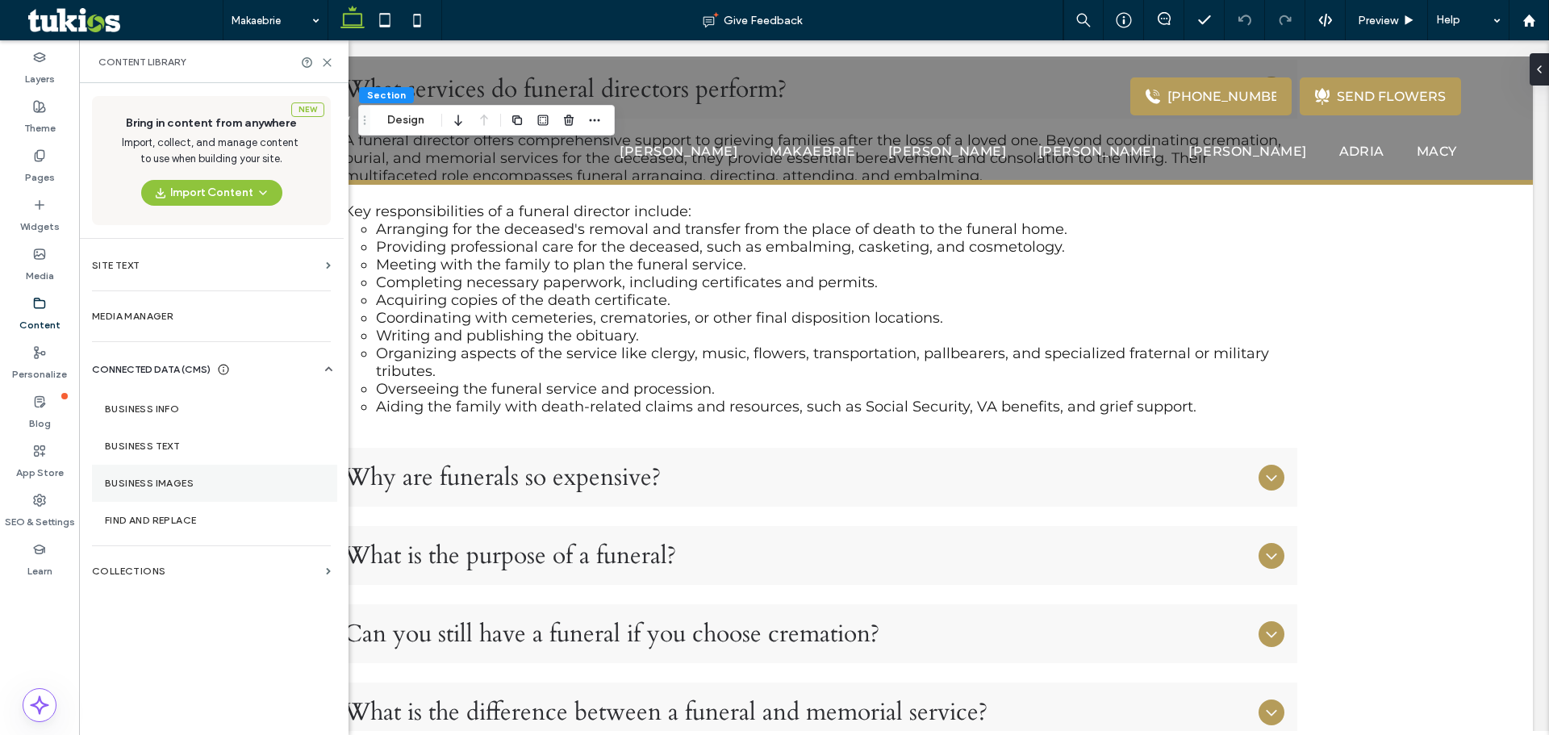
click at [177, 476] on section "Business Images" at bounding box center [214, 483] width 245 height 37
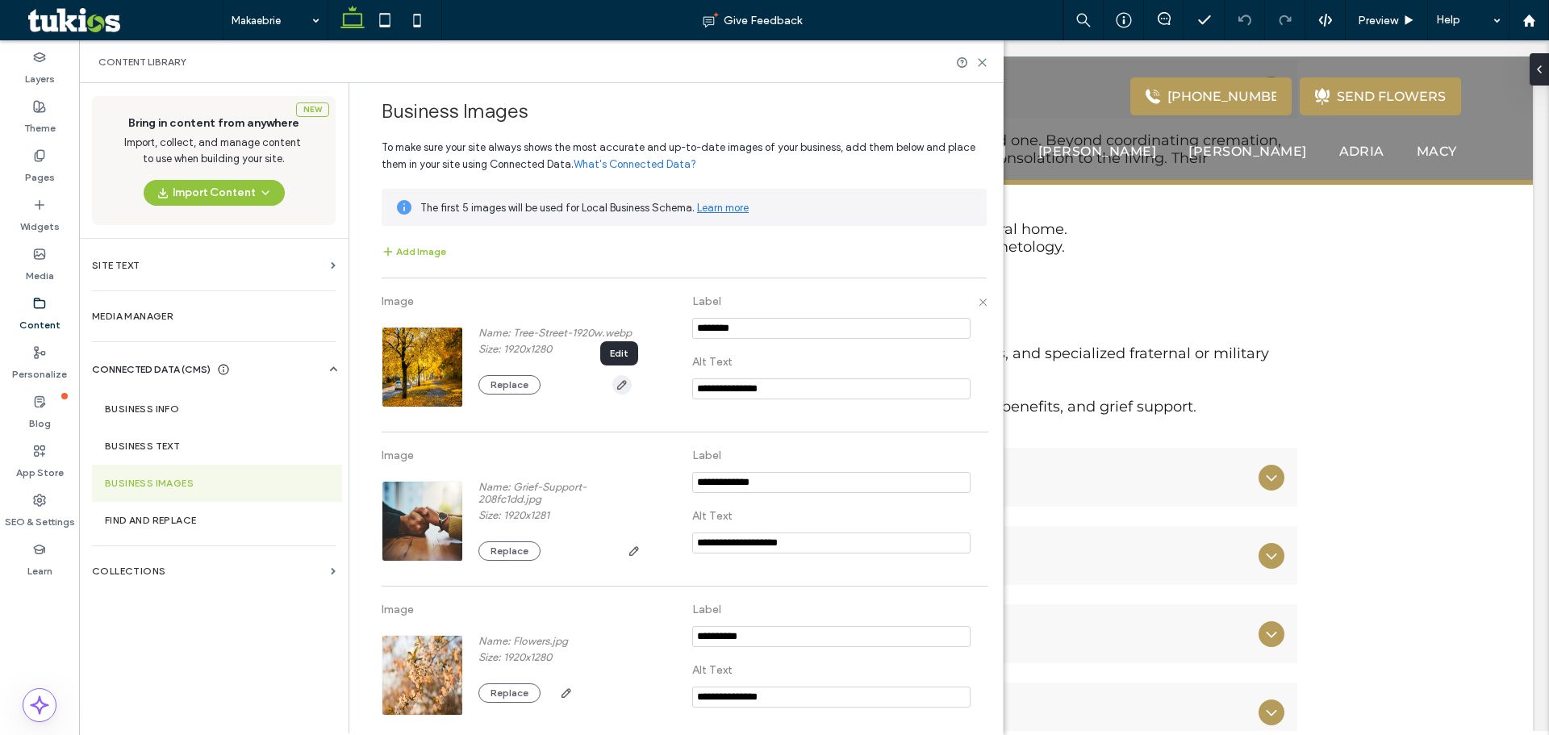
click at [616, 387] on icon "button" at bounding box center [622, 384] width 13 height 13
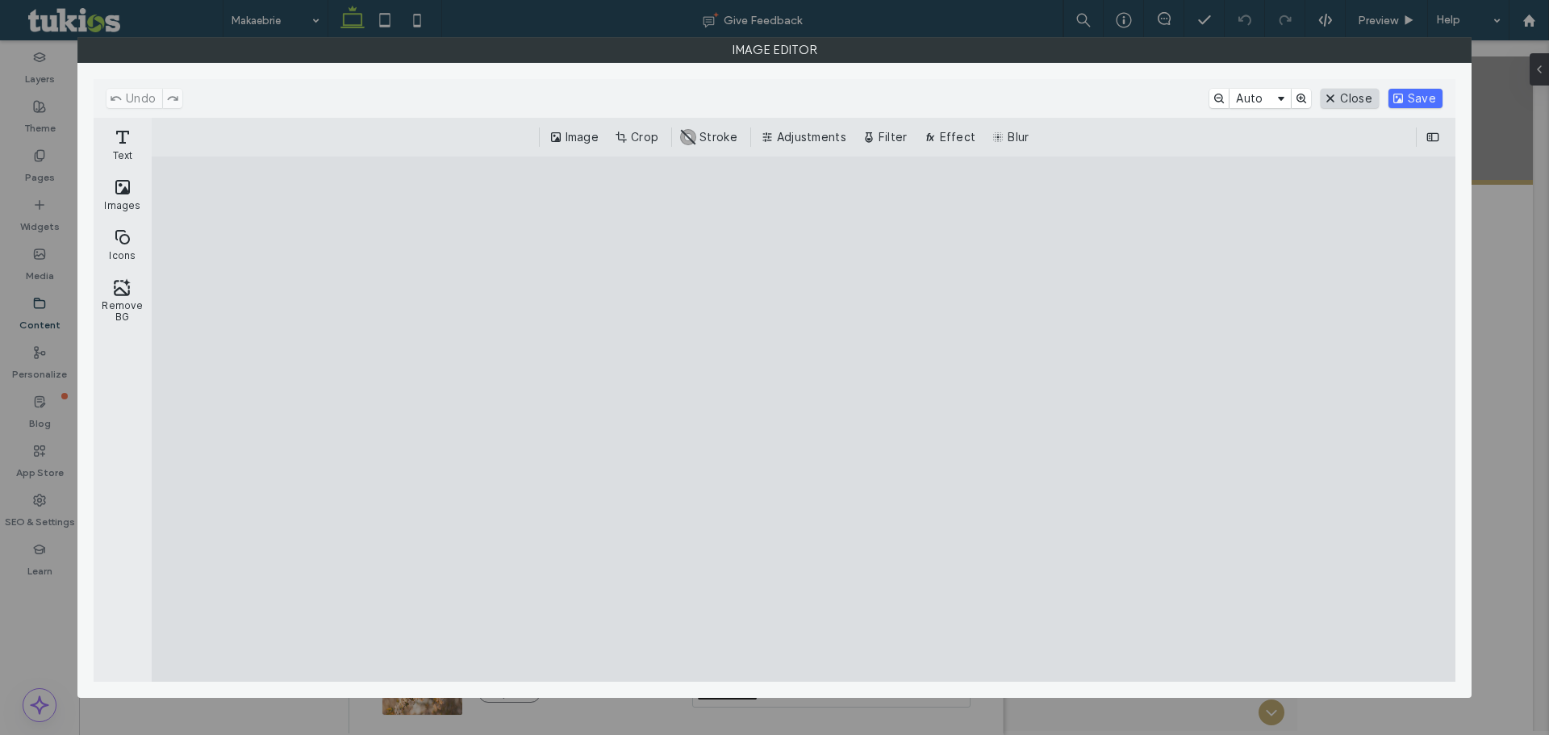
click at [1331, 103] on button "Close" at bounding box center [1349, 98] width 57 height 19
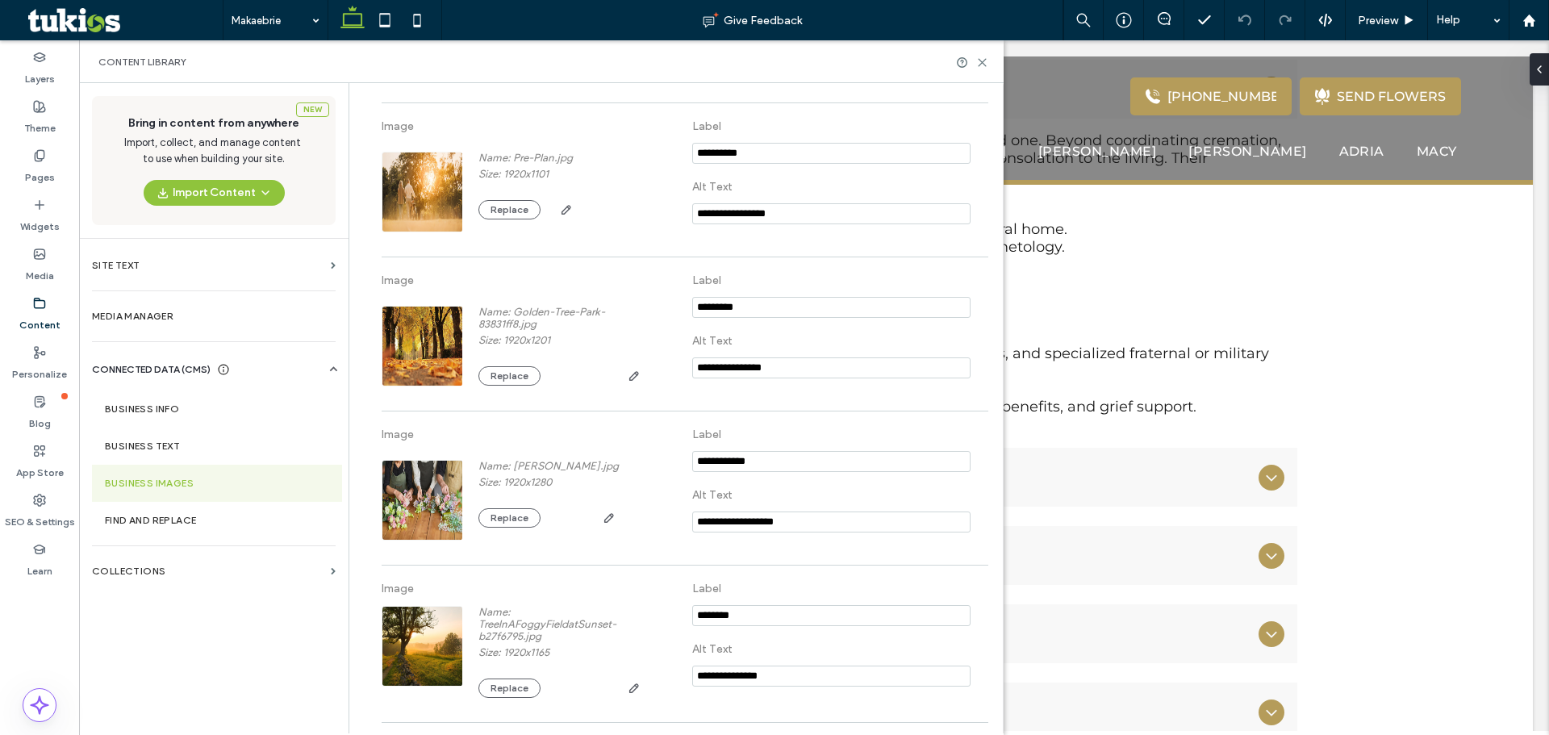
scroll to position [670, 0]
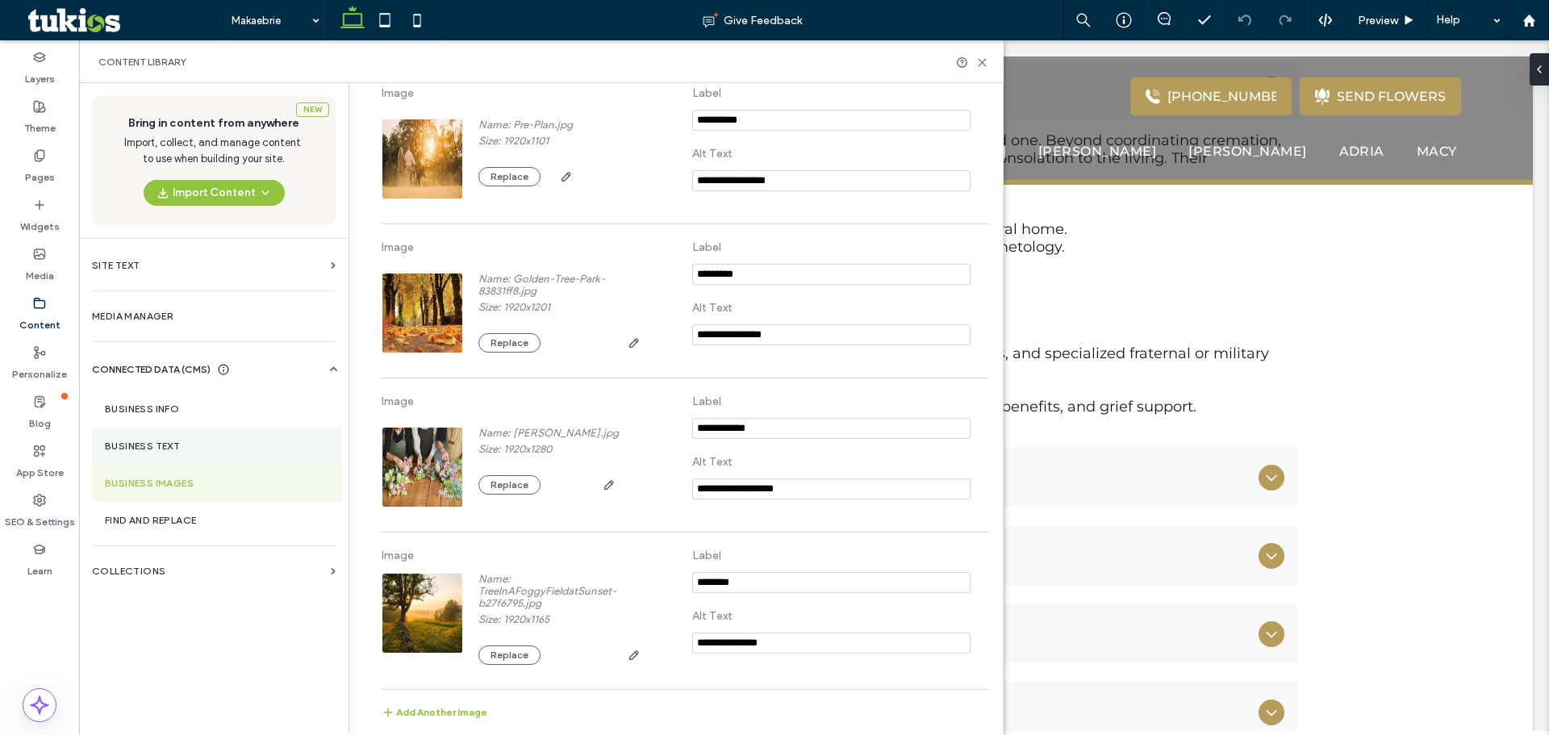
click at [165, 453] on section "Business Text" at bounding box center [217, 446] width 250 height 37
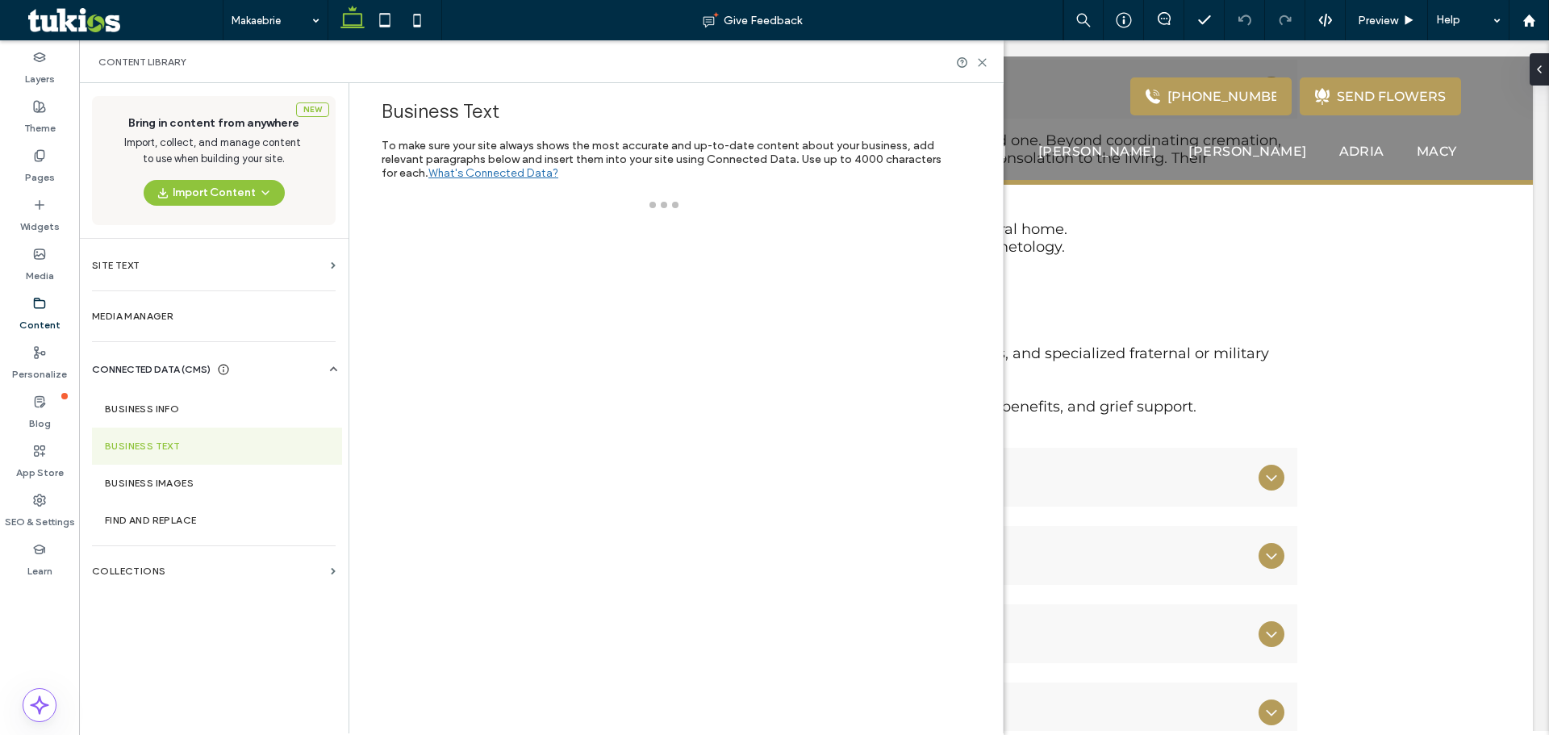
scroll to position [0, 0]
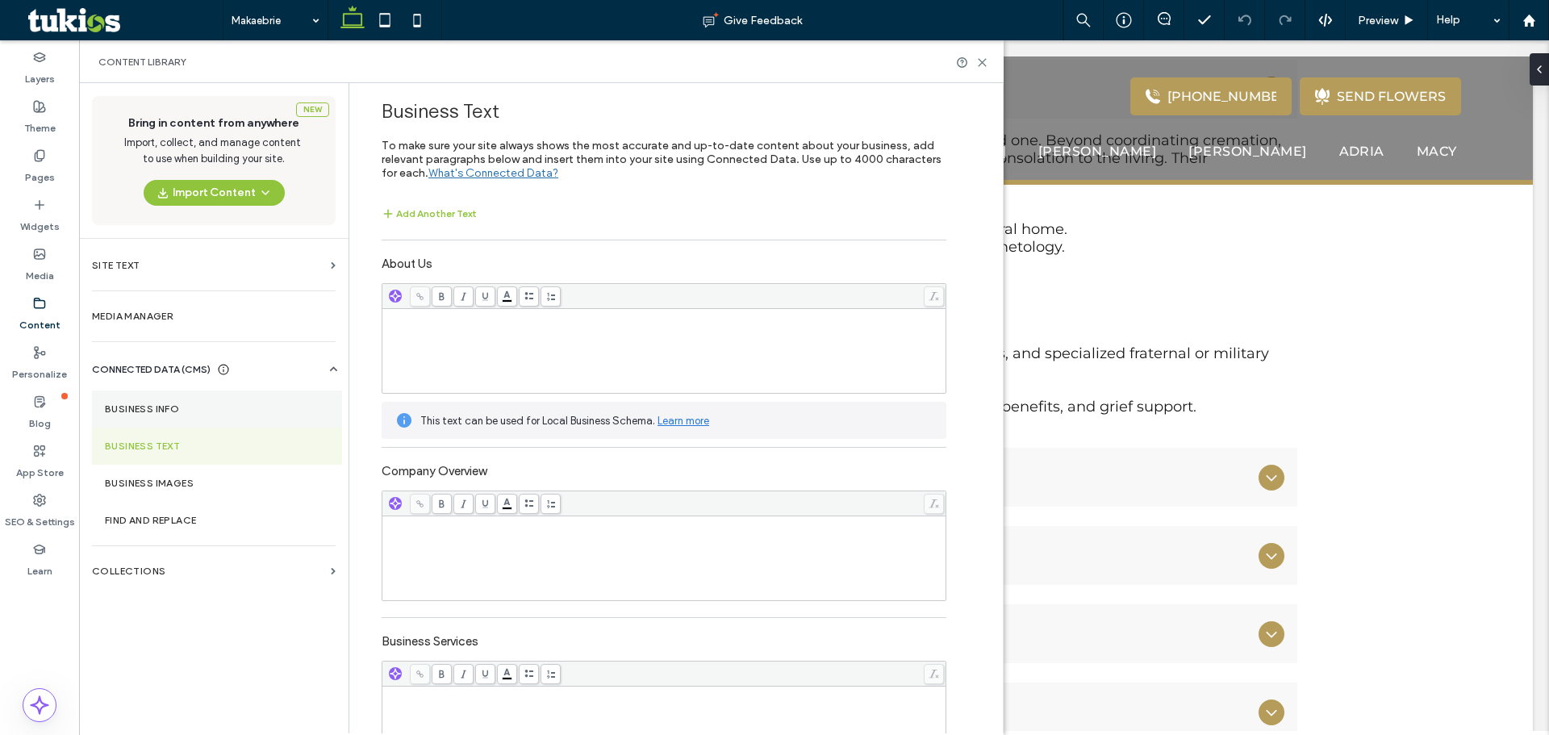
click at [177, 423] on section "Business Info" at bounding box center [217, 408] width 250 height 37
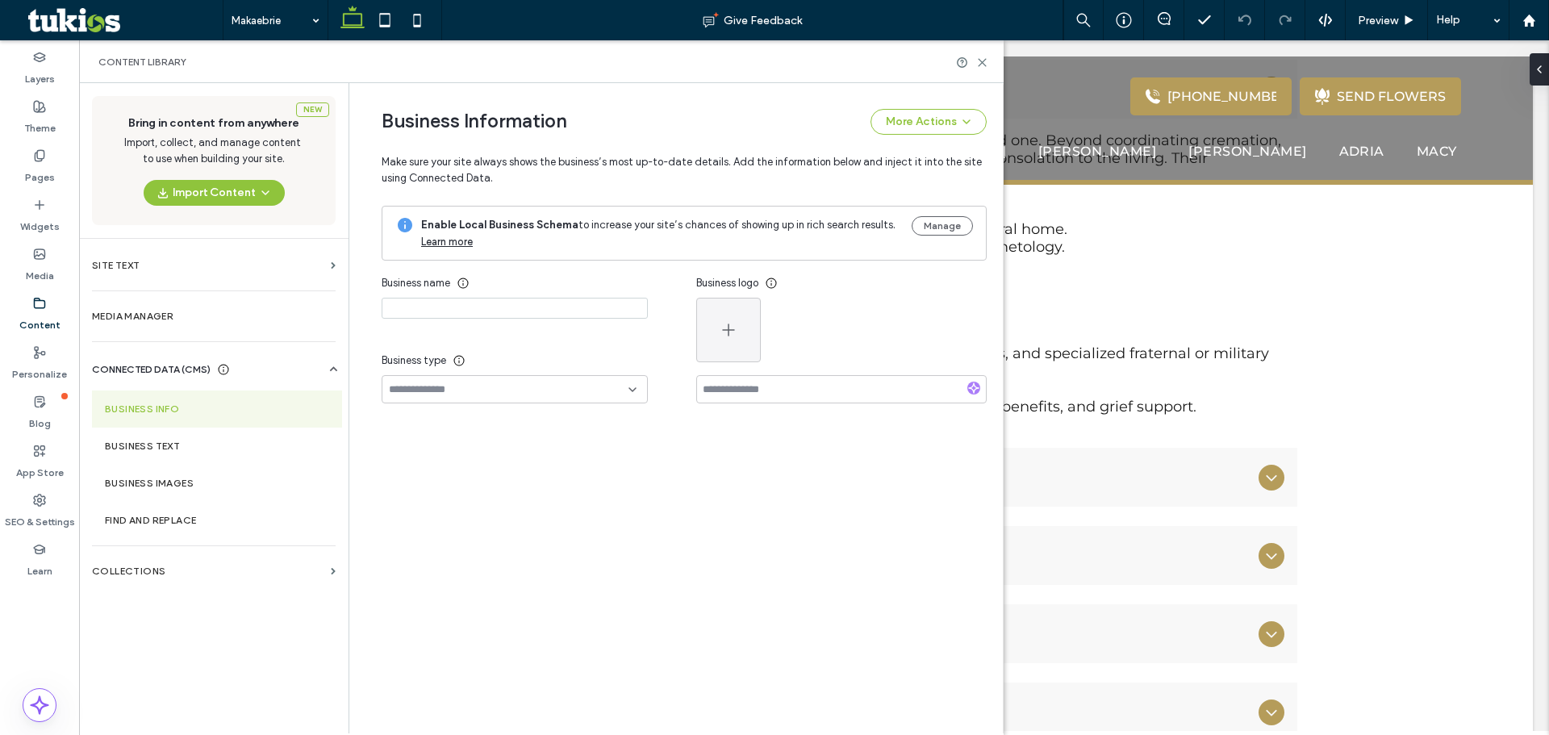
type input "**********"
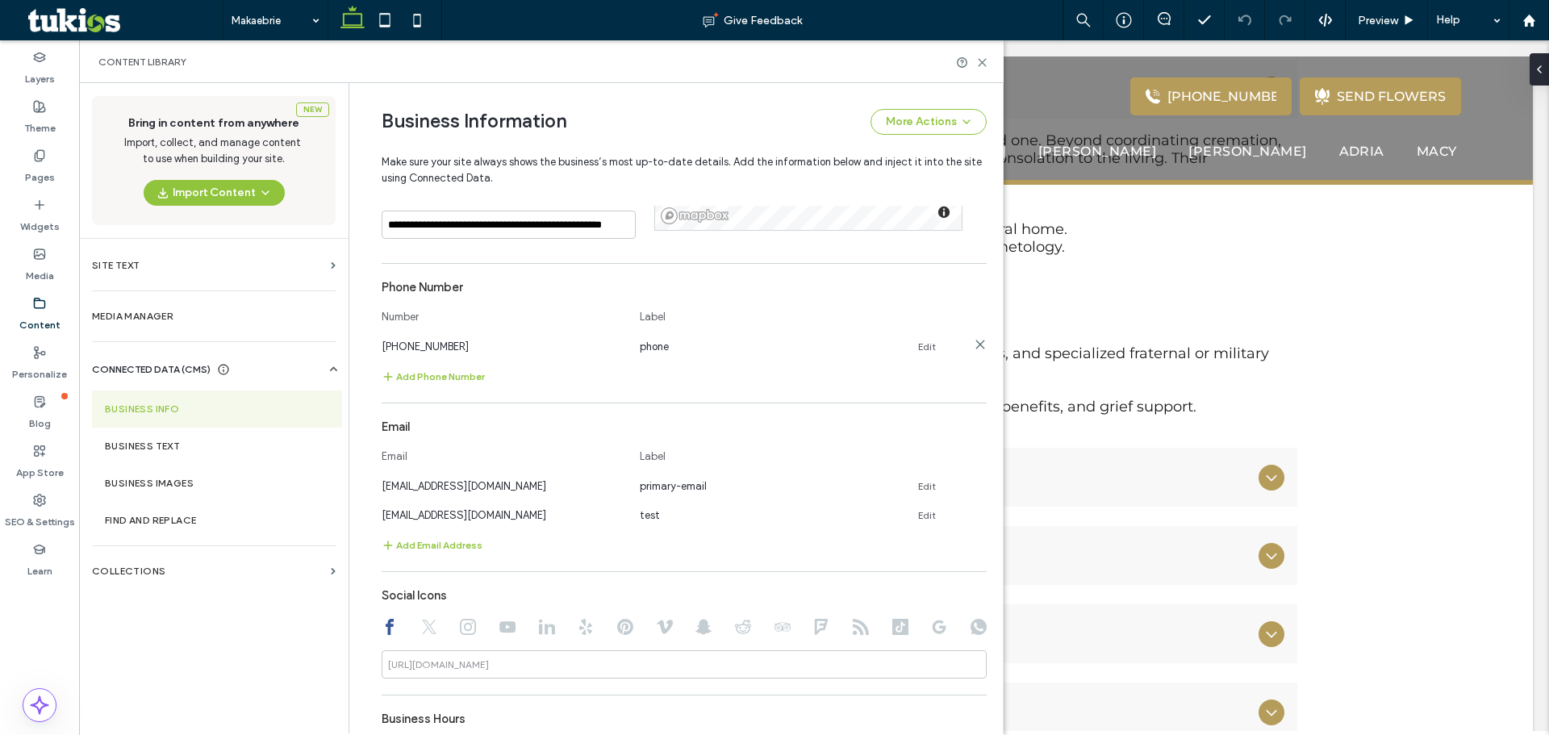
scroll to position [647, 0]
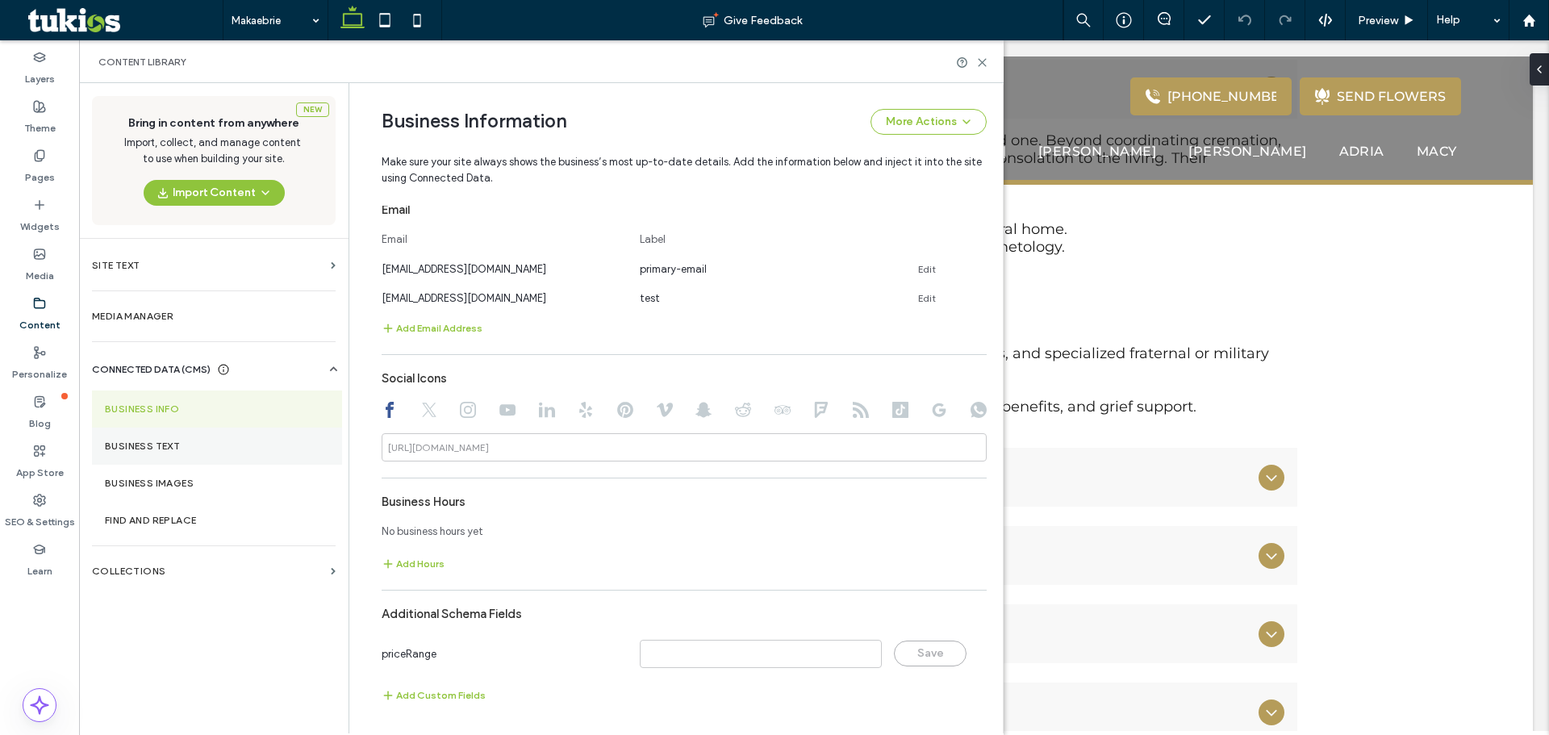
click at [156, 432] on section "Business Text" at bounding box center [217, 446] width 250 height 37
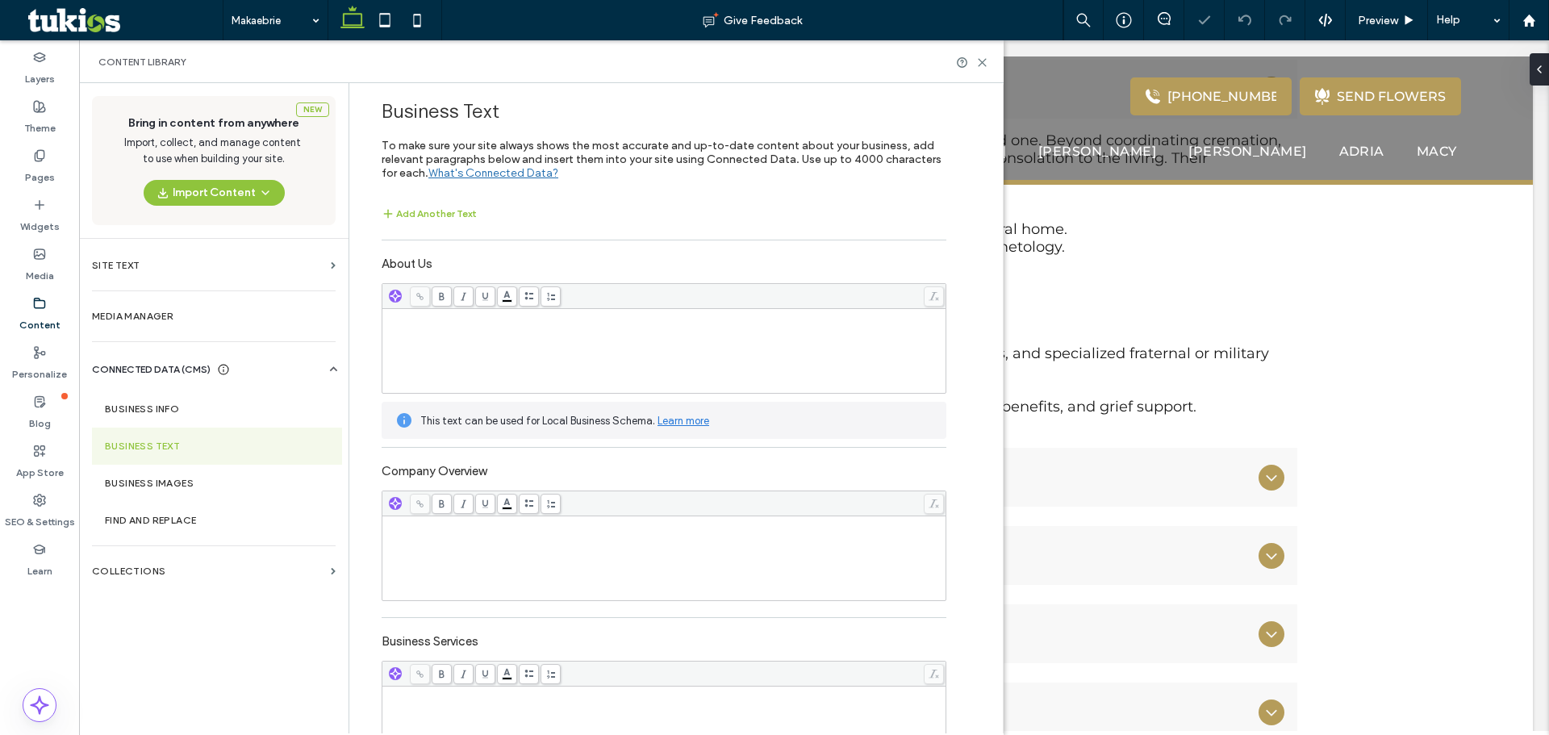
scroll to position [105, 0]
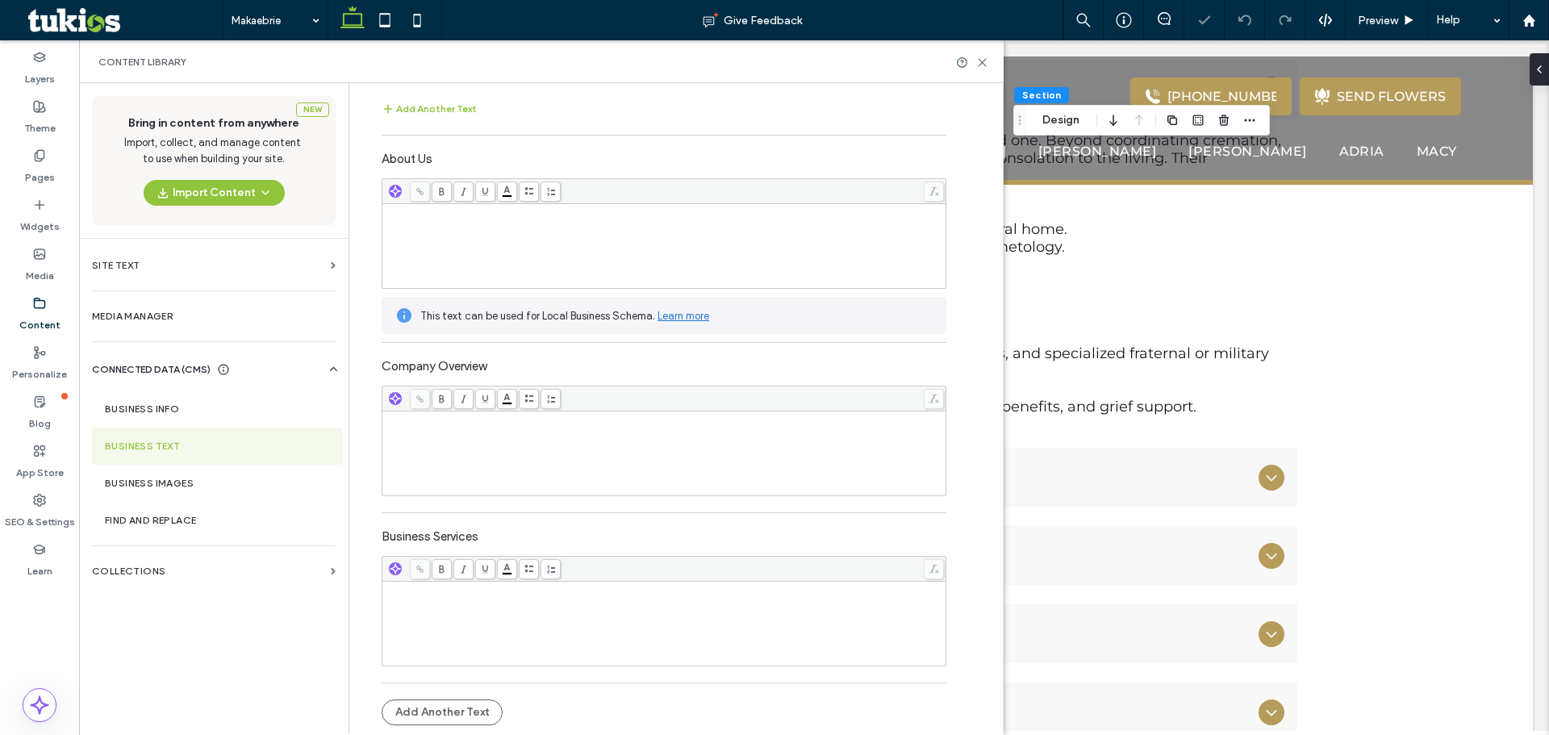
type input "***"
click at [168, 486] on label "Business Images" at bounding box center [217, 483] width 224 height 11
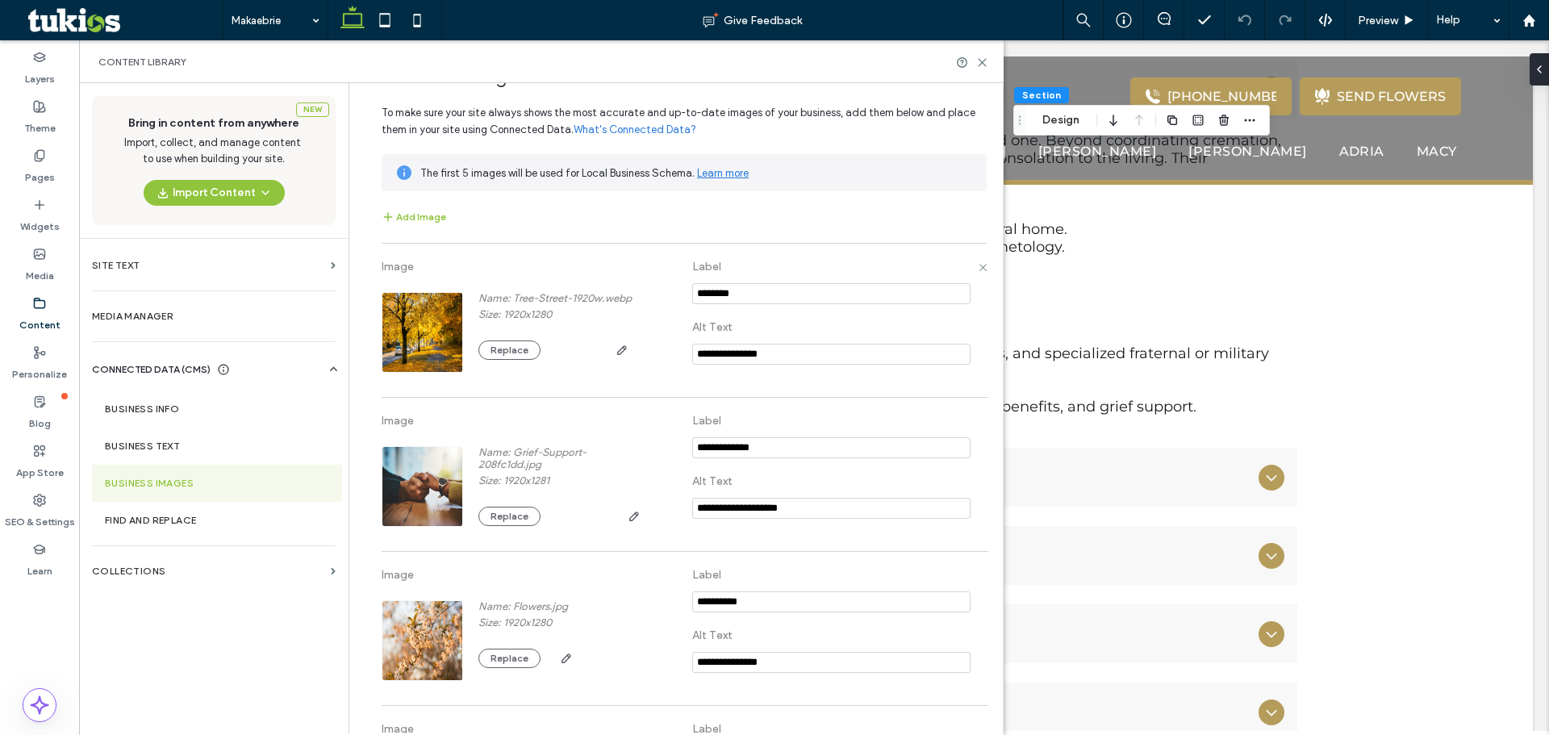
scroll to position [0, 0]
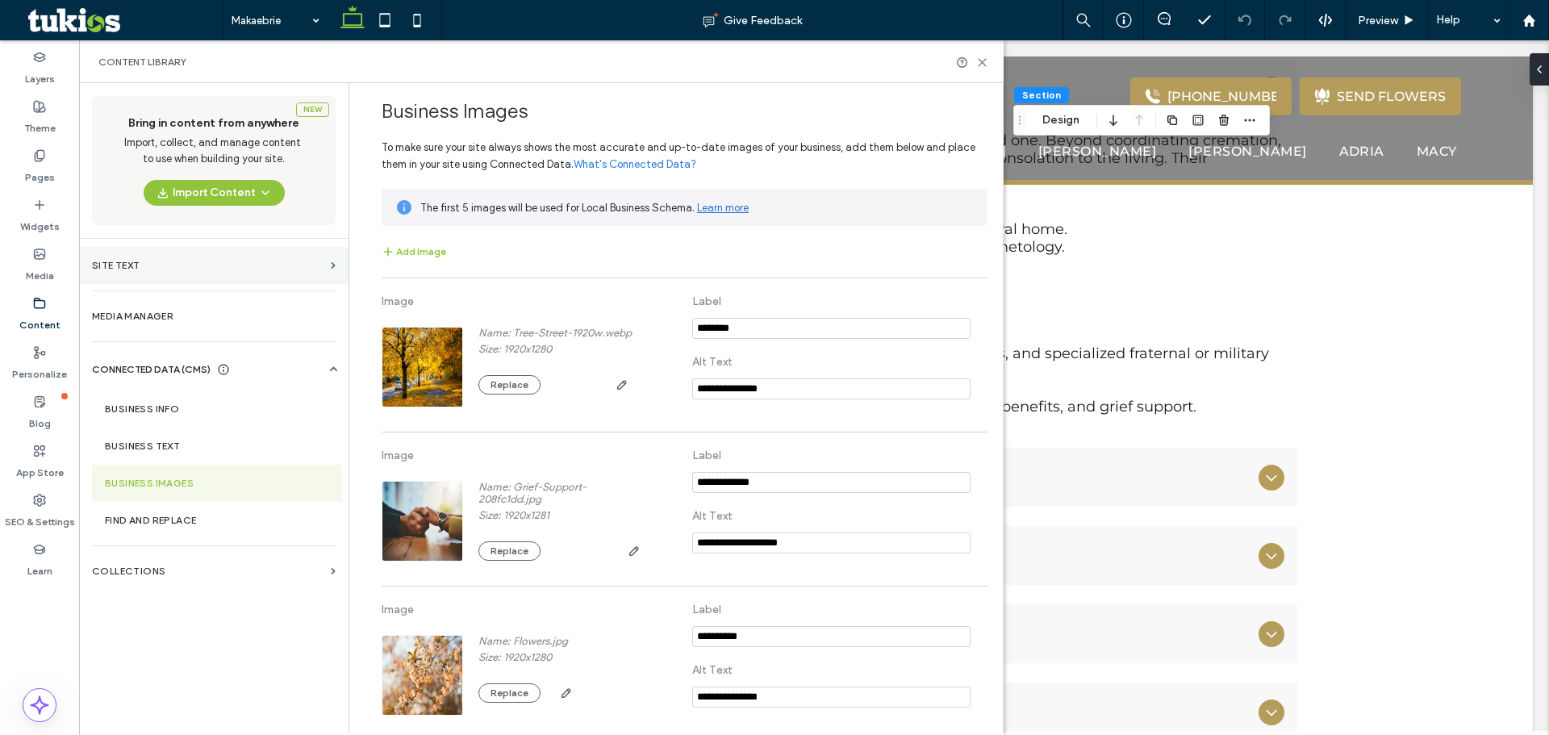
click at [307, 275] on section "Site Text" at bounding box center [213, 265] width 269 height 37
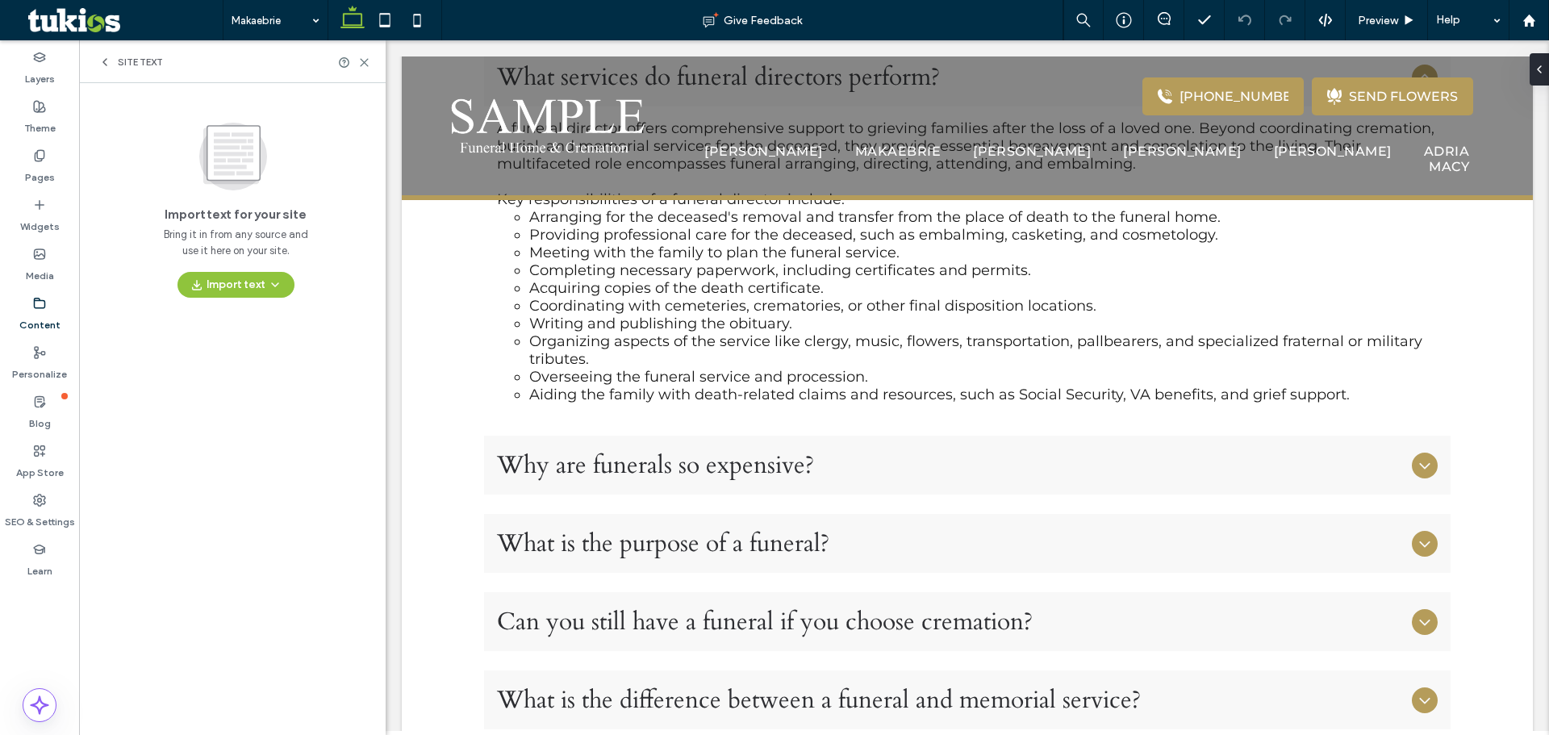
click at [102, 60] on icon at bounding box center [104, 62] width 13 height 13
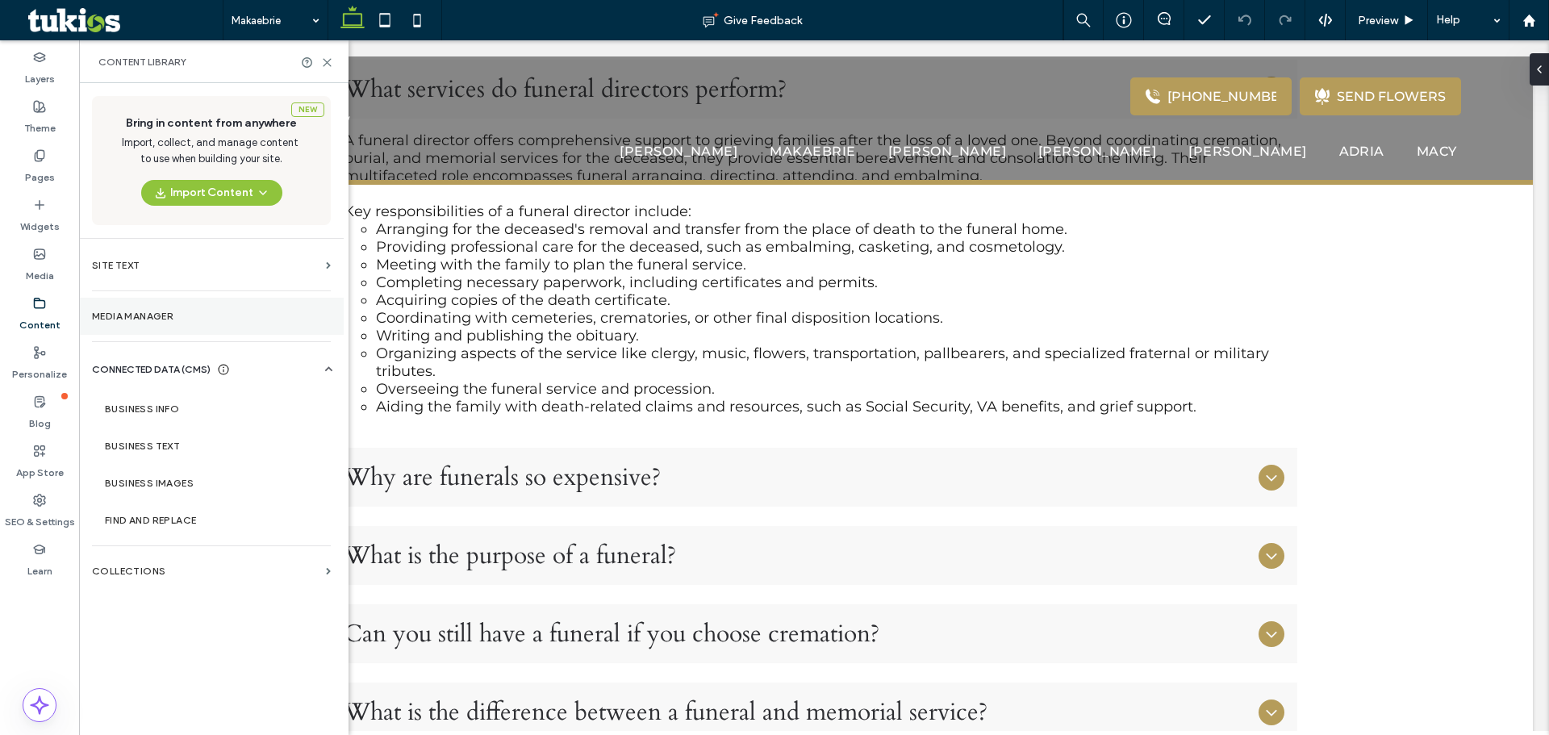
click at [213, 314] on label "Media Manager" at bounding box center [211, 316] width 239 height 11
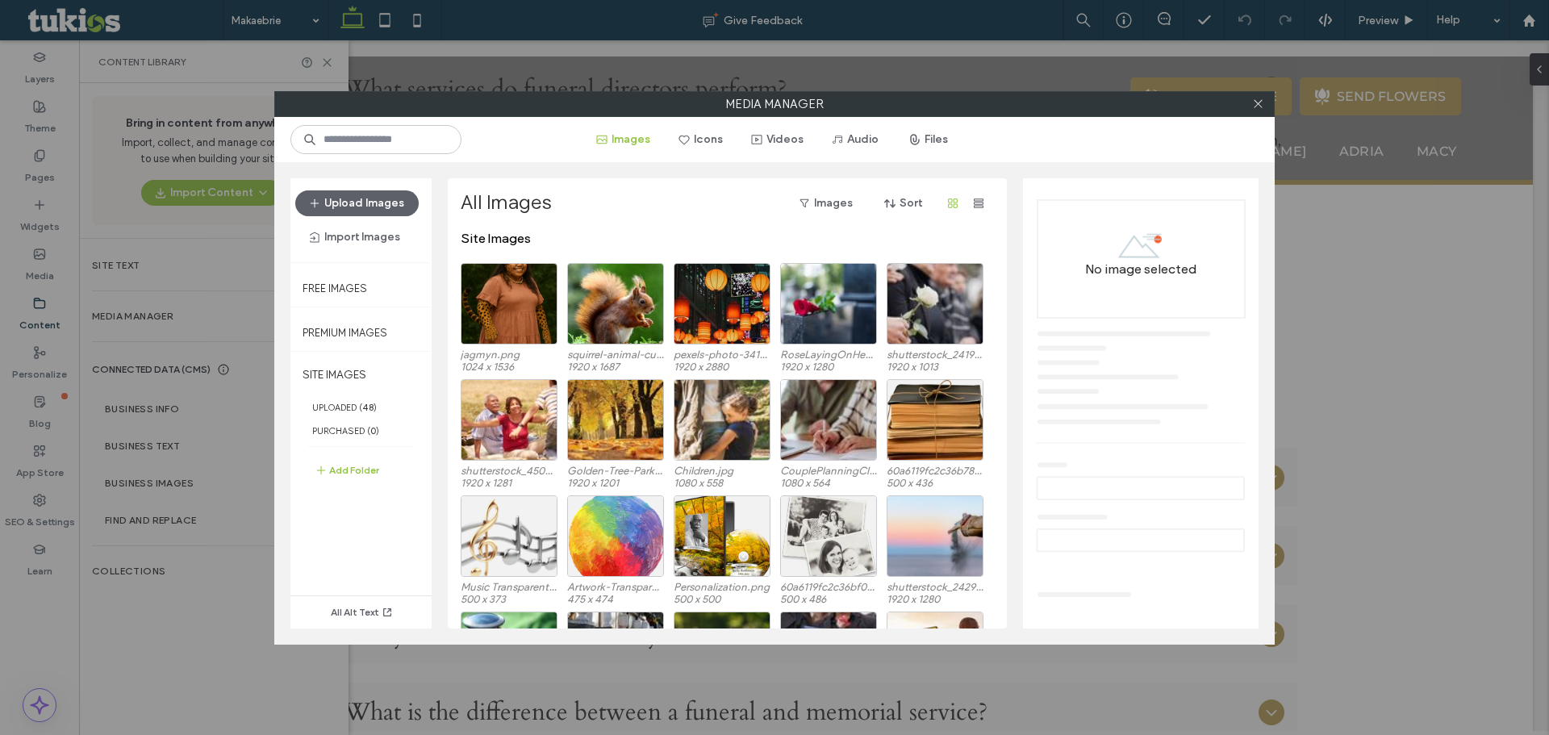
click at [1250, 108] on div at bounding box center [1258, 104] width 24 height 24
click at [1255, 106] on icon at bounding box center [1258, 104] width 12 height 12
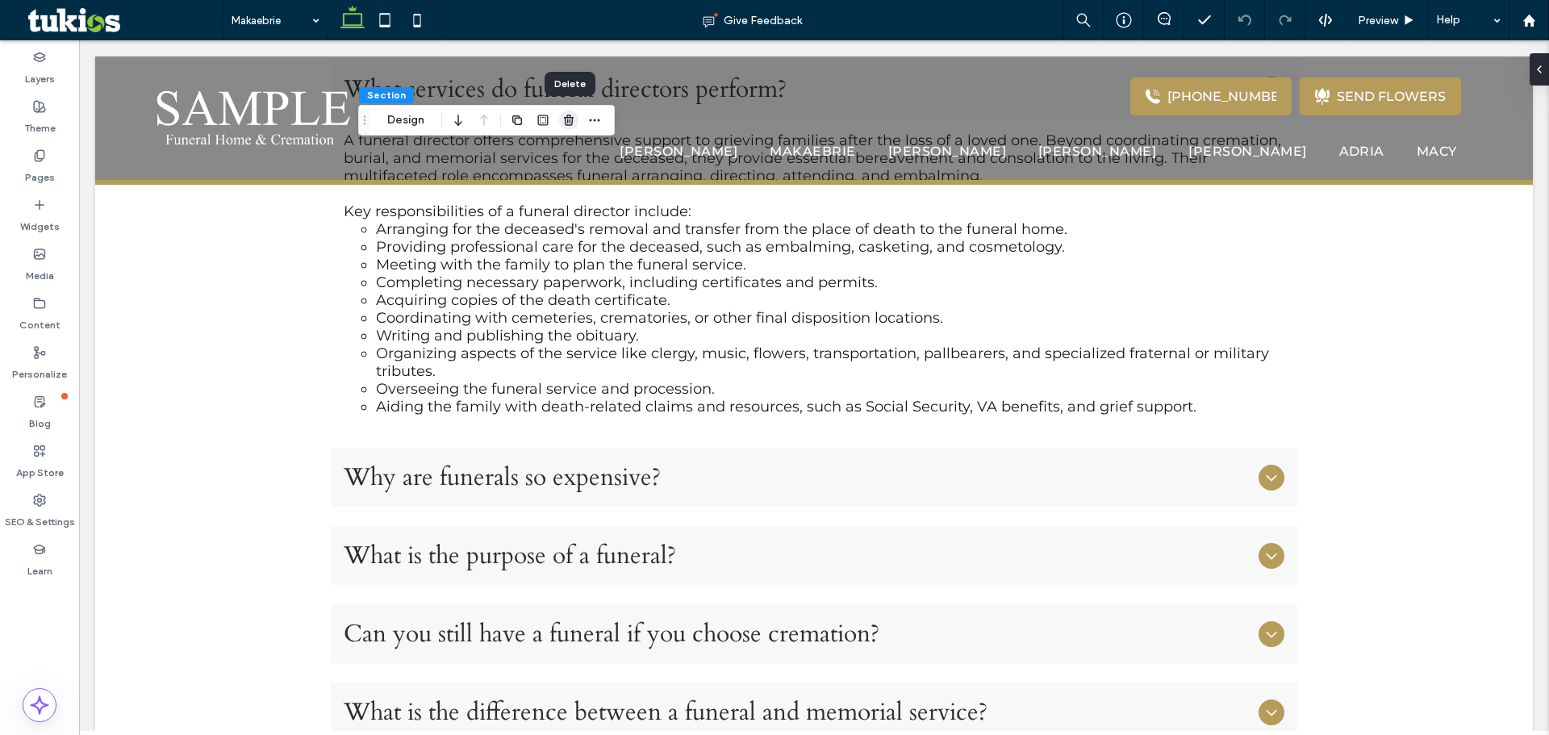
click at [566, 126] on icon "button" at bounding box center [568, 120] width 13 height 13
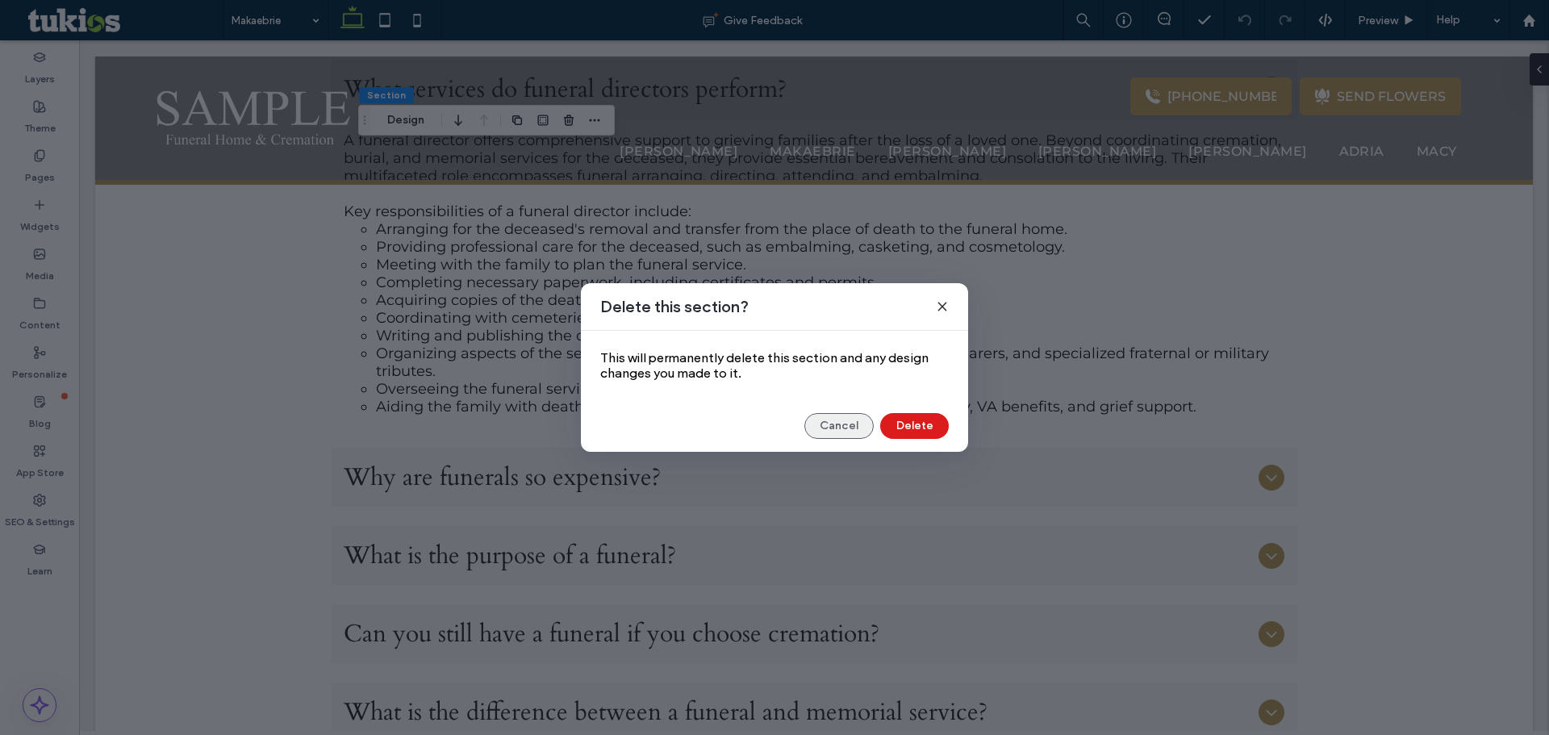
click at [820, 419] on button "Cancel" at bounding box center [838, 426] width 69 height 26
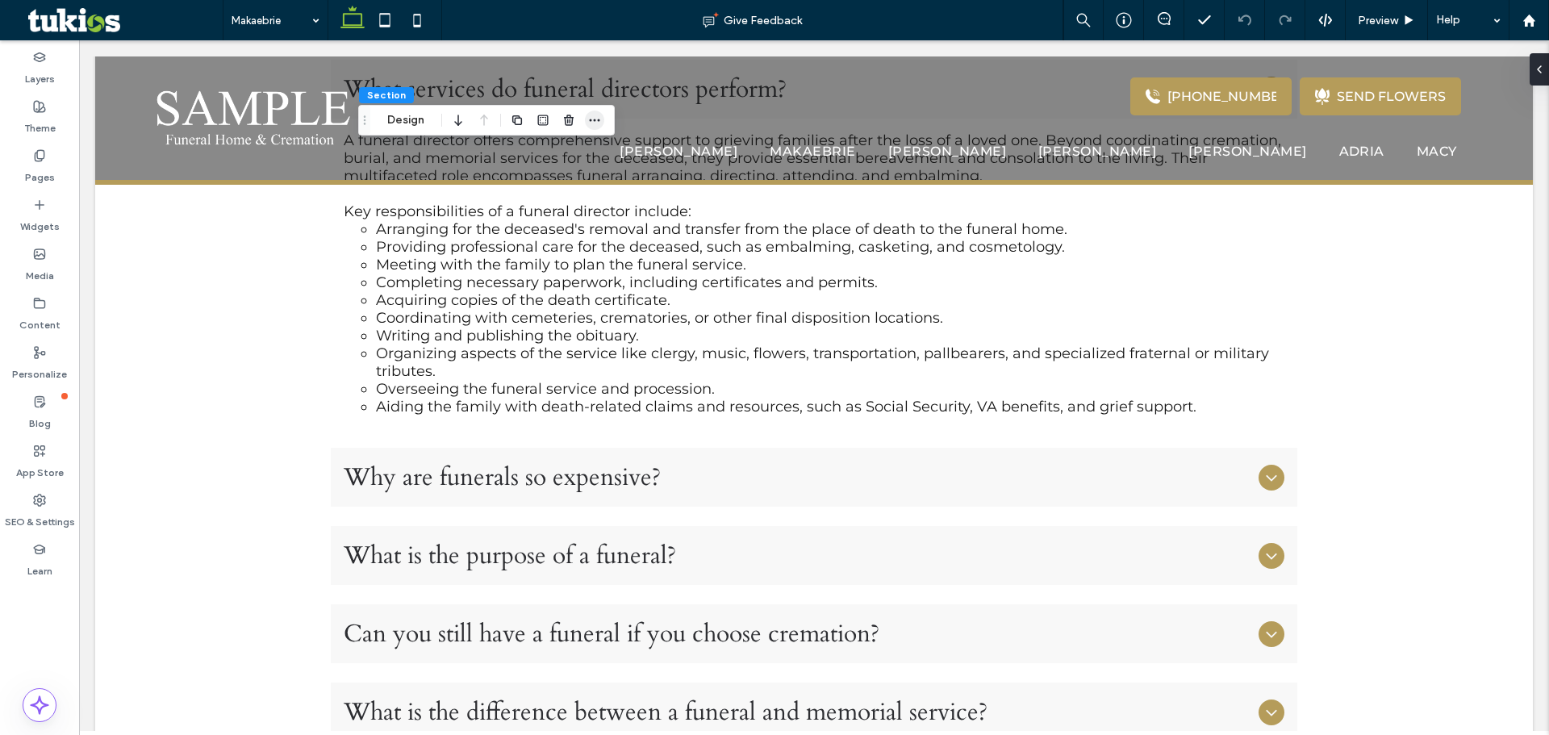
click at [587, 125] on span "button" at bounding box center [594, 120] width 19 height 19
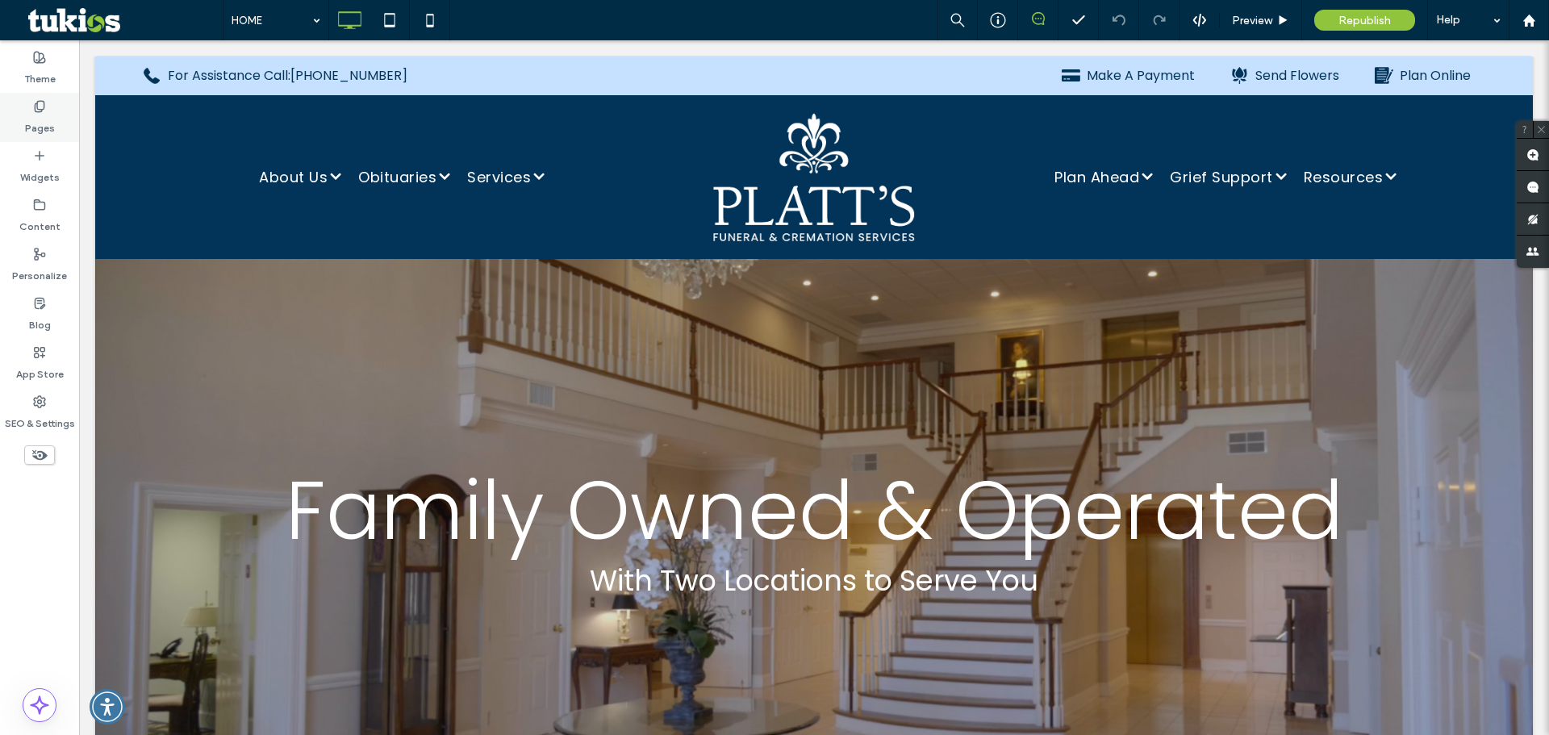
click at [48, 116] on label "Pages" at bounding box center [40, 124] width 30 height 23
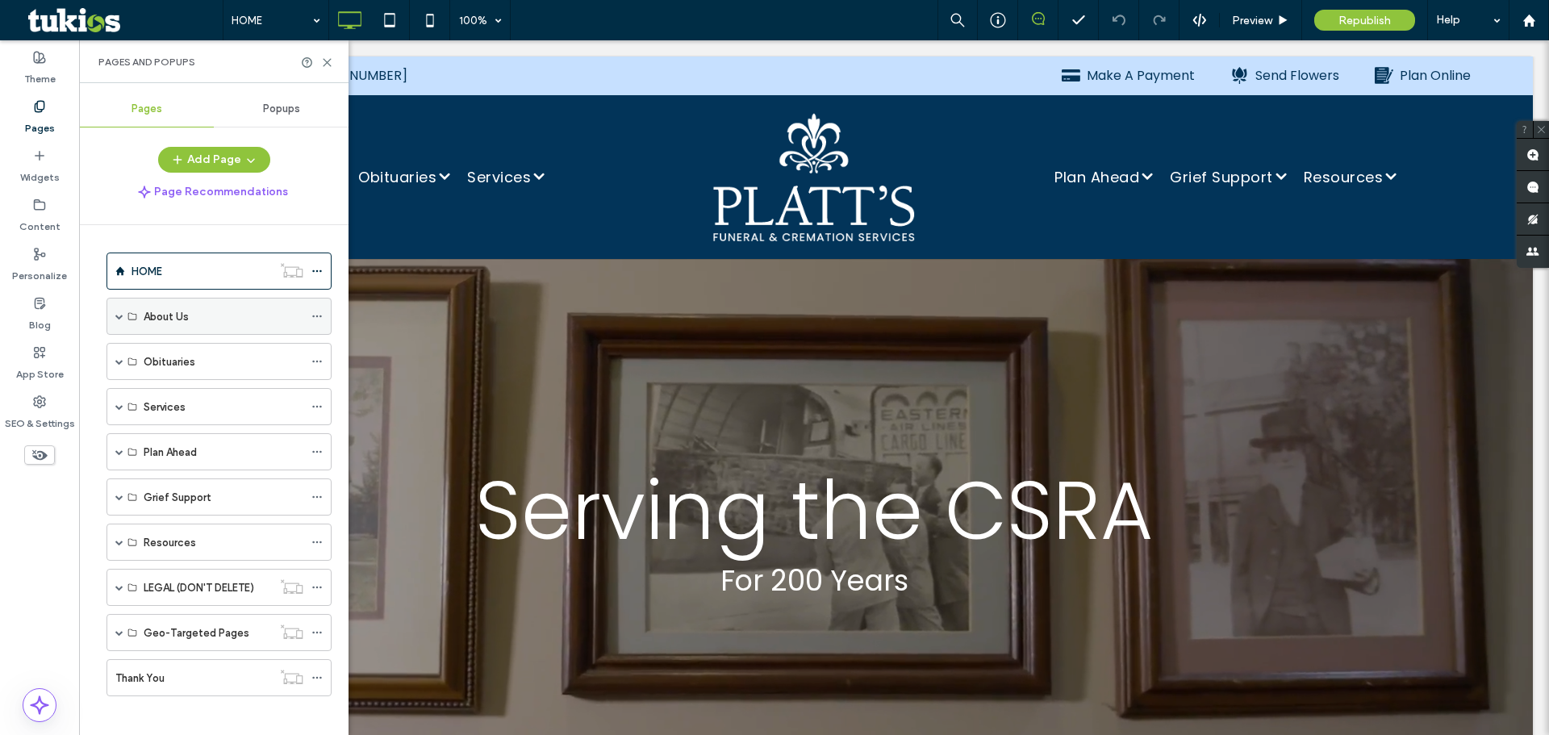
click at [116, 317] on span at bounding box center [119, 316] width 8 height 8
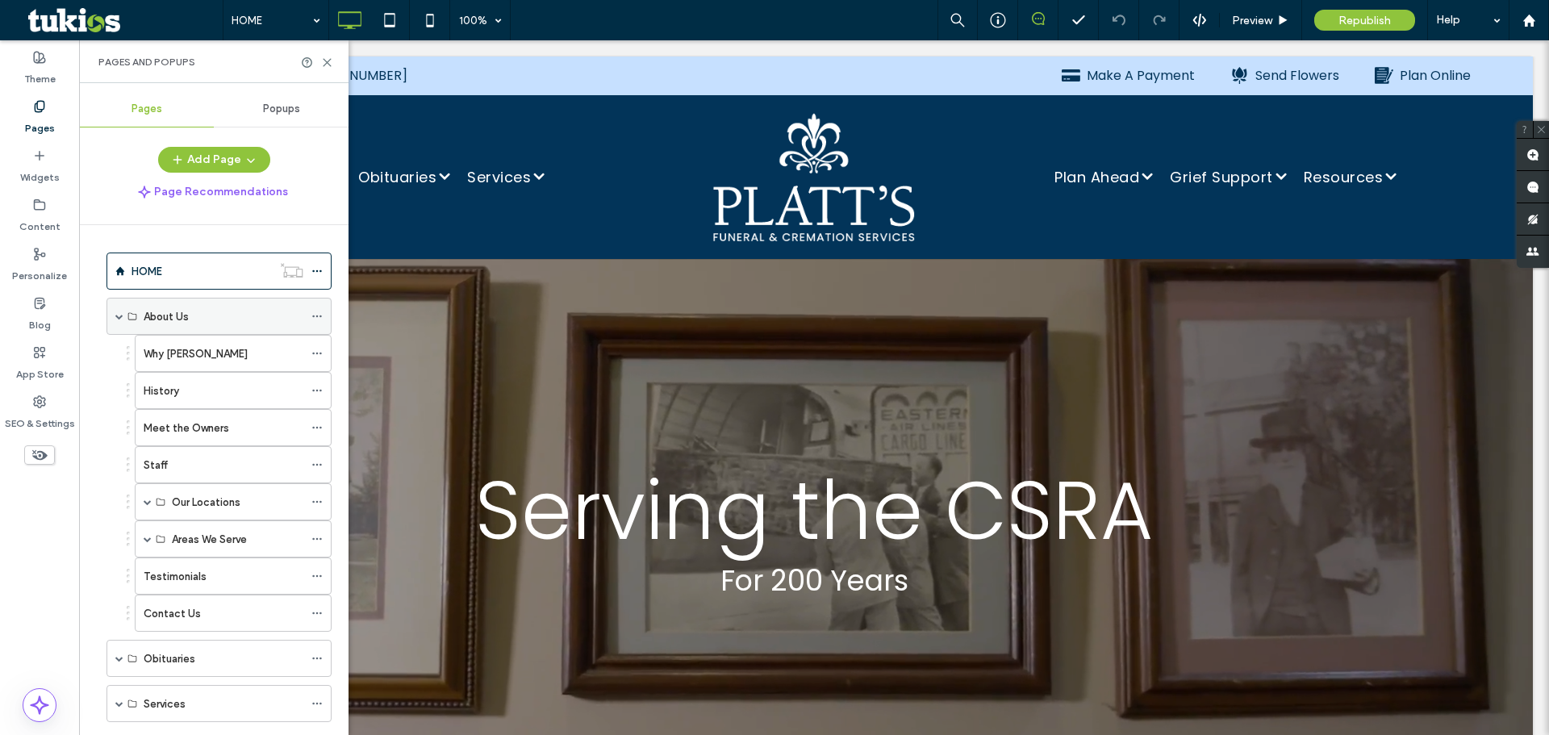
click at [116, 317] on span at bounding box center [119, 316] width 8 height 8
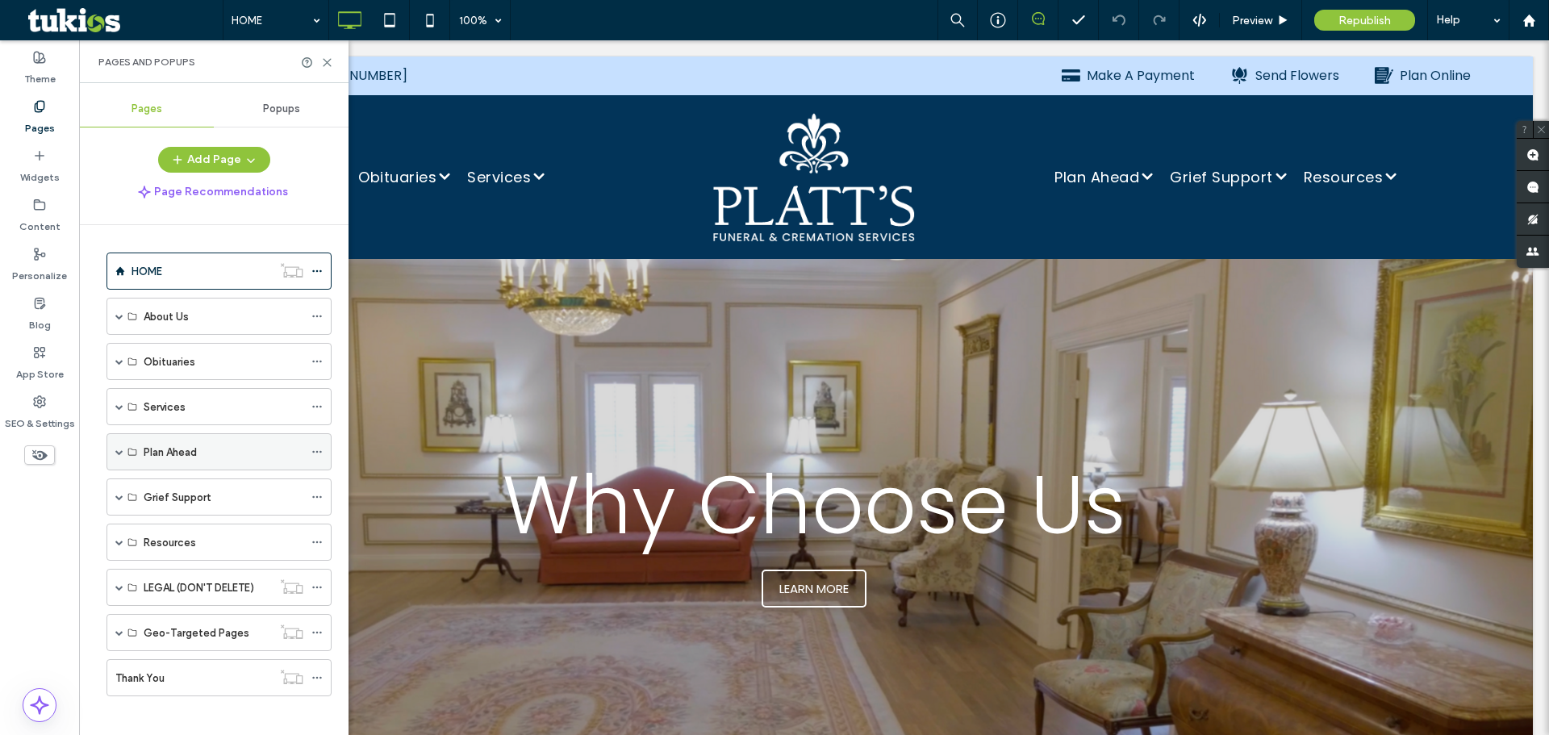
click at [144, 457] on label "Plan Ahead" at bounding box center [170, 452] width 53 height 28
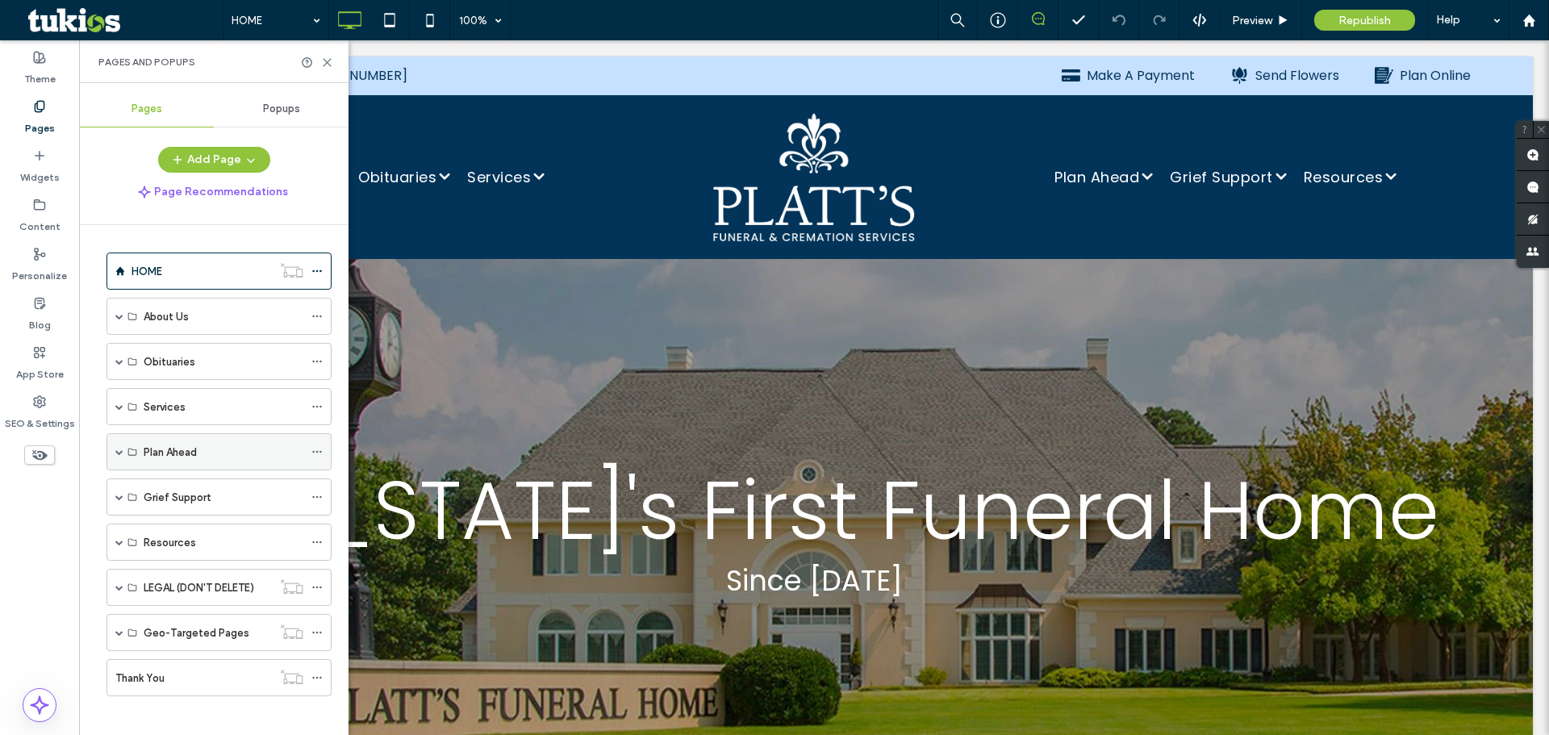
click at [155, 456] on label "Plan Ahead" at bounding box center [170, 452] width 53 height 28
click at [119, 454] on span at bounding box center [119, 452] width 8 height 8
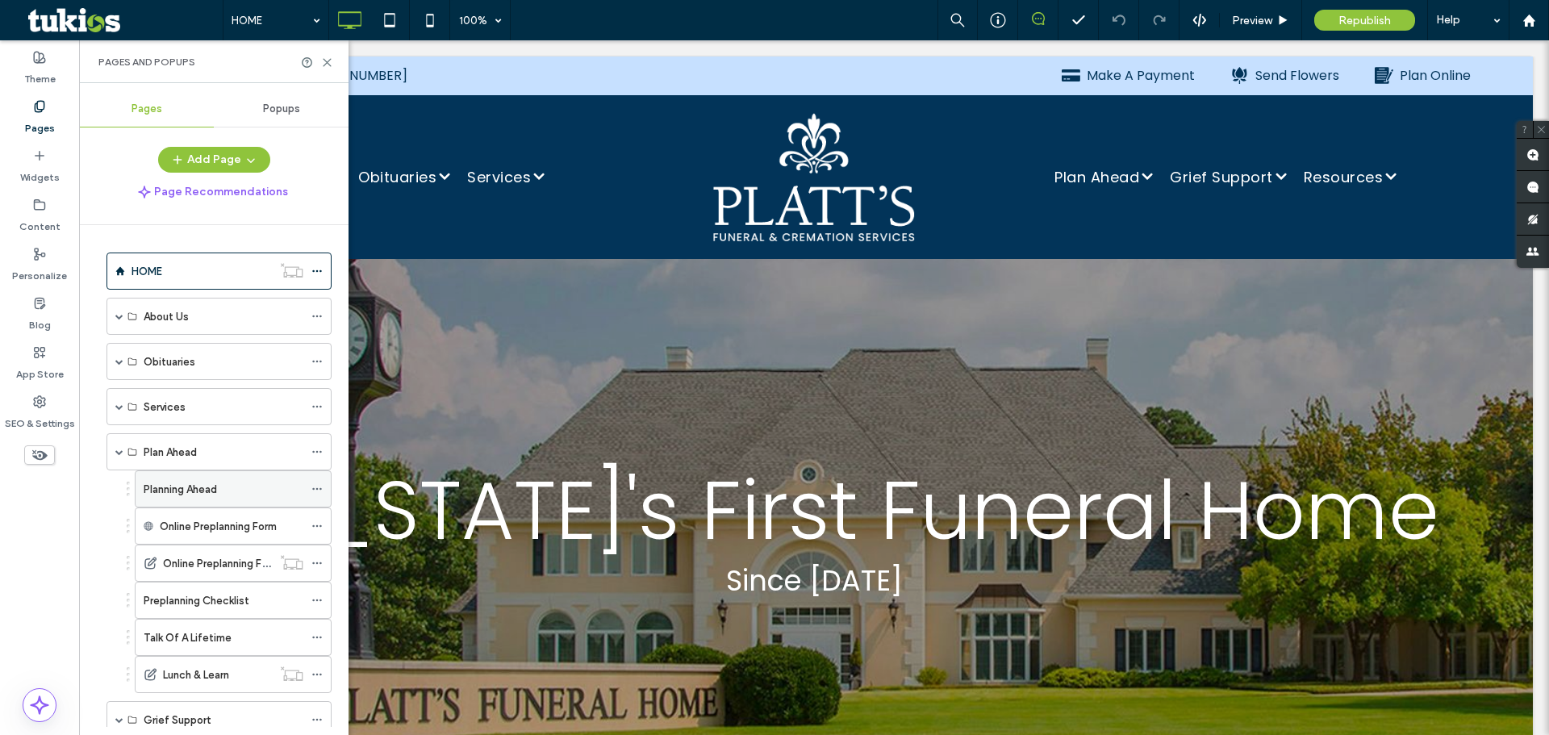
click at [205, 484] on label "Planning Ahead" at bounding box center [180, 489] width 73 height 28
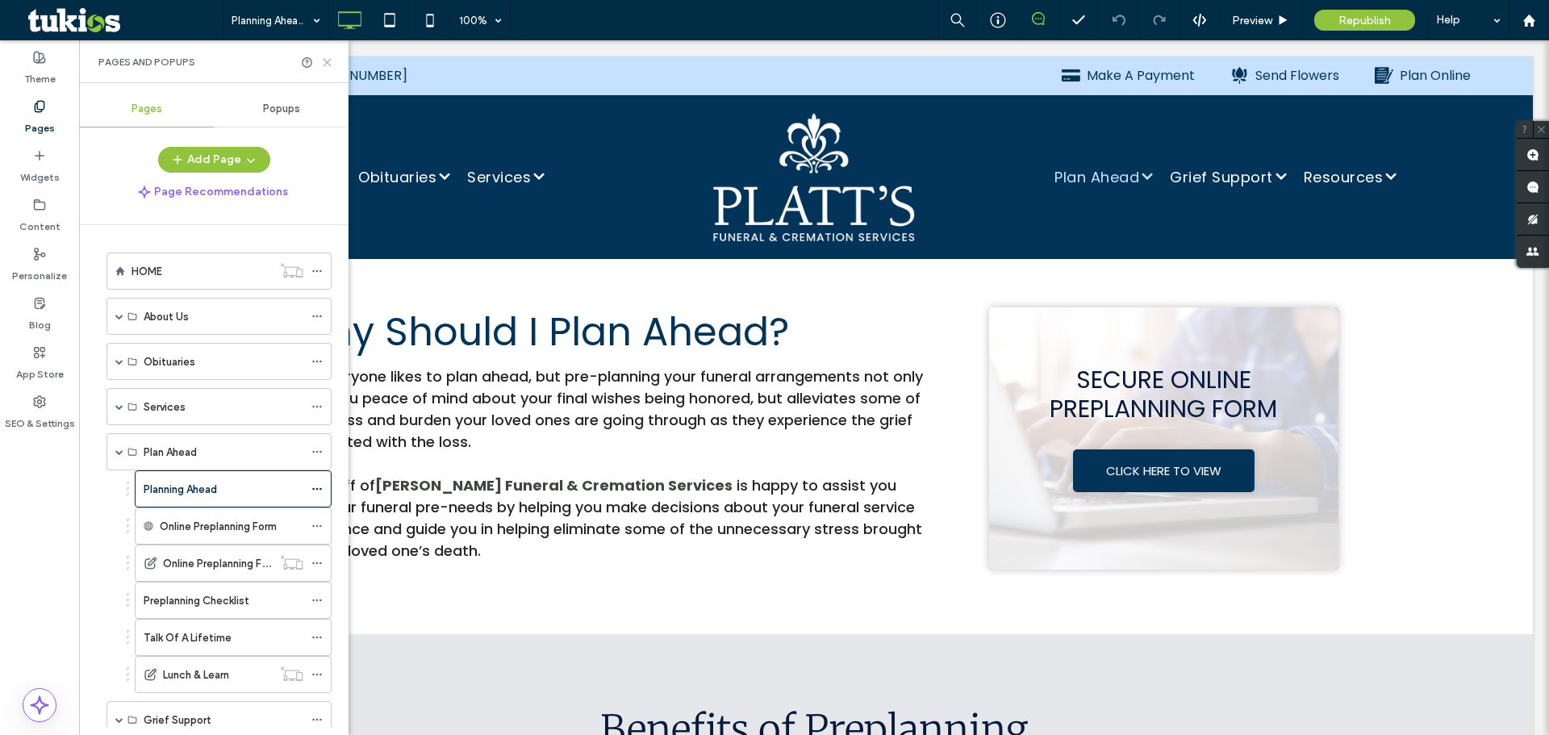
click at [327, 67] on icon at bounding box center [327, 62] width 12 height 12
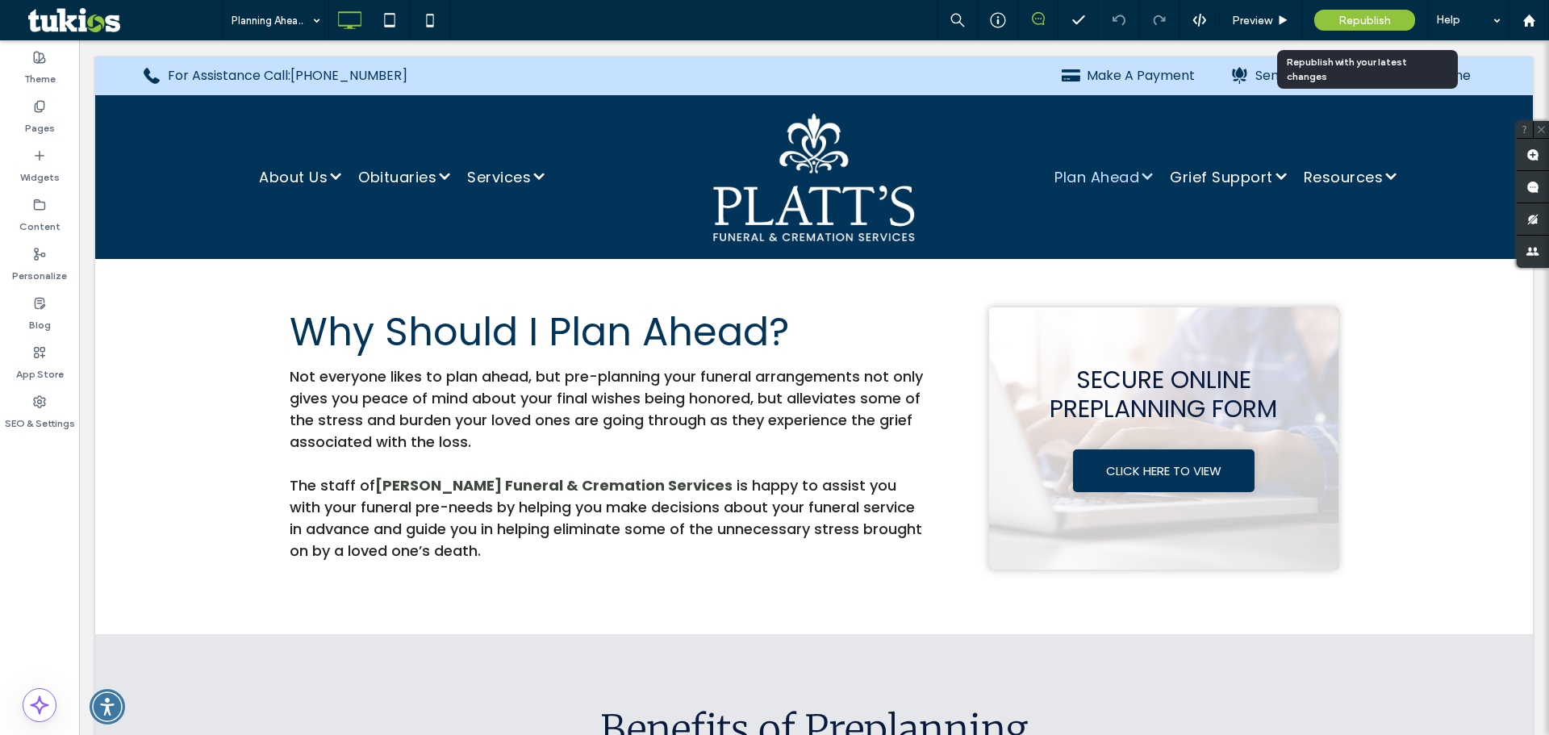
click at [1353, 20] on span "Republish" at bounding box center [1364, 21] width 52 height 14
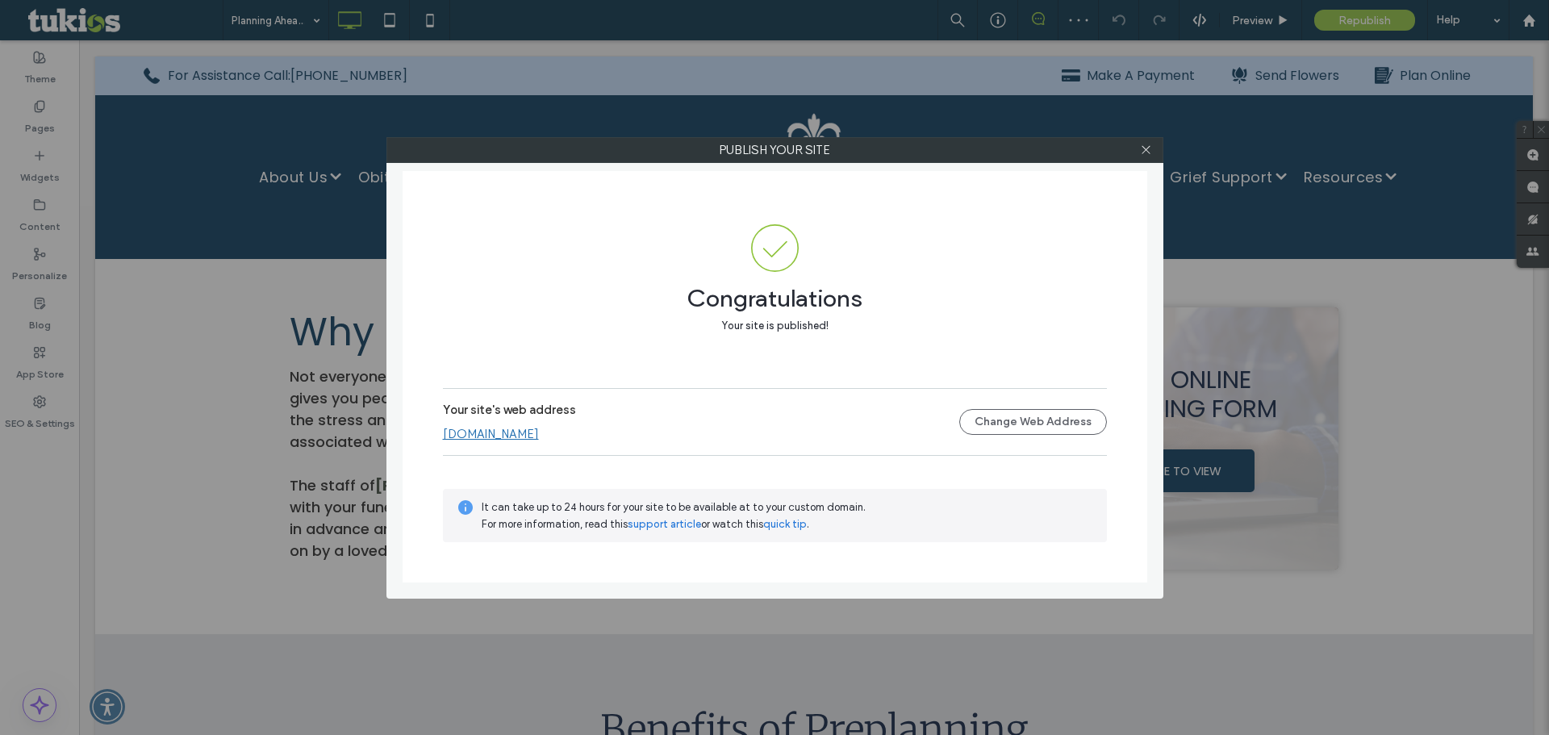
click at [1139, 153] on div at bounding box center [1146, 150] width 24 height 24
click at [1142, 150] on icon at bounding box center [1146, 150] width 12 height 12
